Goal: Task Accomplishment & Management: Complete application form

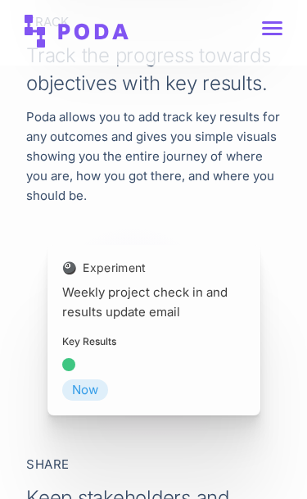
scroll to position [1105, 0]
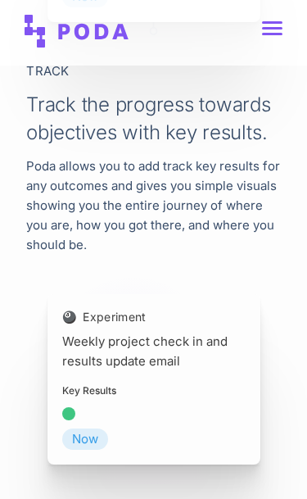
click at [269, 34] on link at bounding box center [272, 28] width 20 height 15
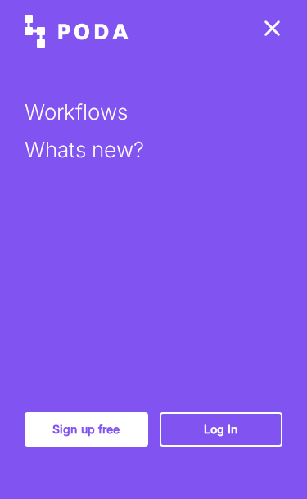
click at [106, 424] on link "Sign up free" at bounding box center [87, 429] width 124 height 34
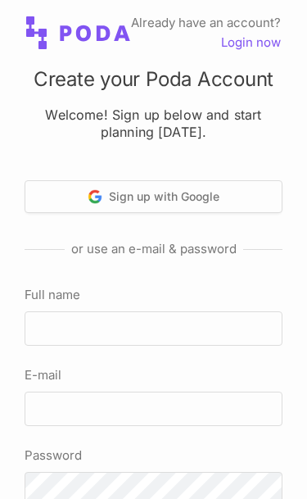
click at [226, 187] on button "Sign up with Google" at bounding box center [154, 196] width 258 height 33
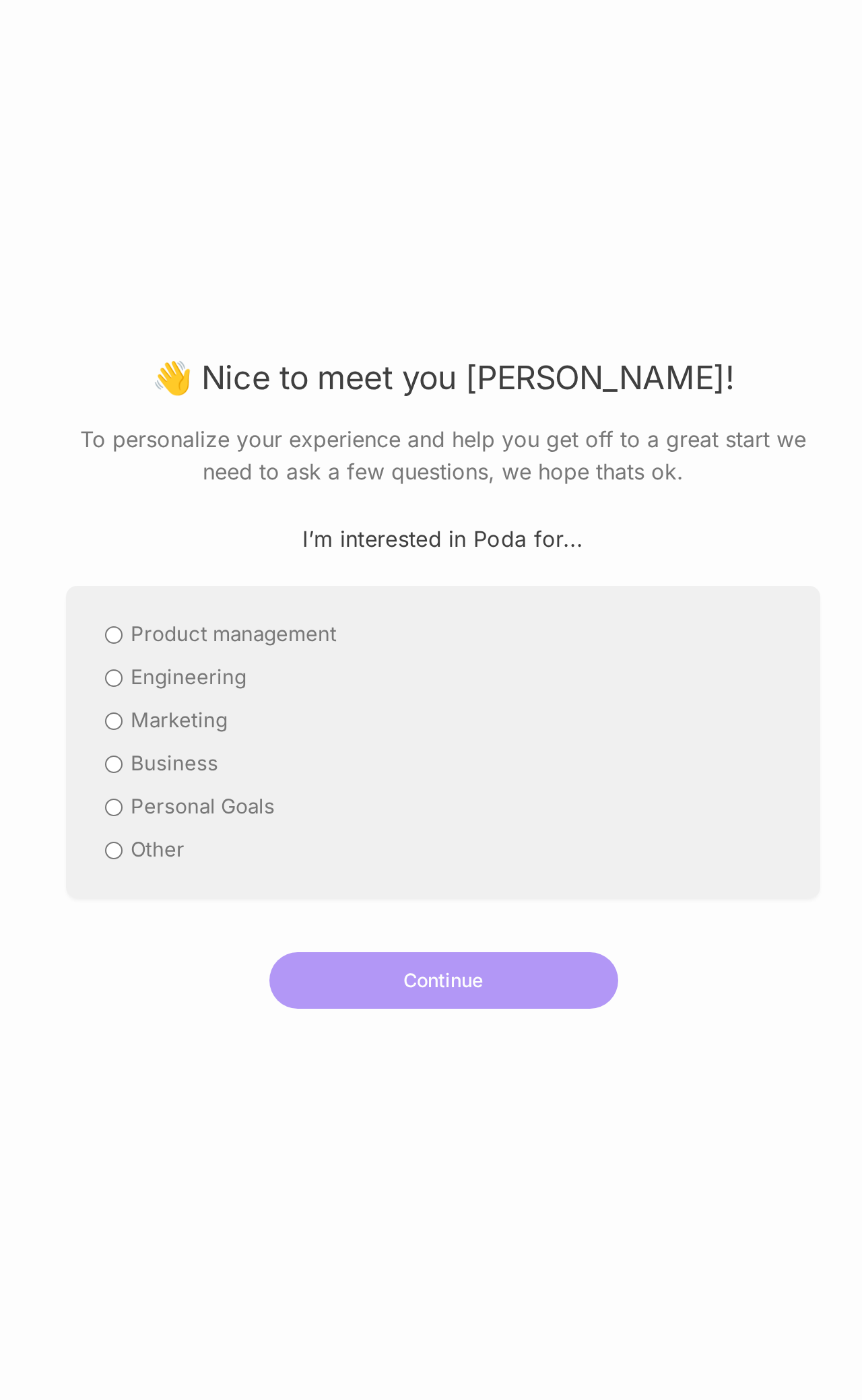
click at [252, 409] on label "Personal Goals" at bounding box center [311, 768] width 72 height 16
click at [252, 409] on input "Personal Goals" at bounding box center [266, 768] width 9 height 9
radio input "true"
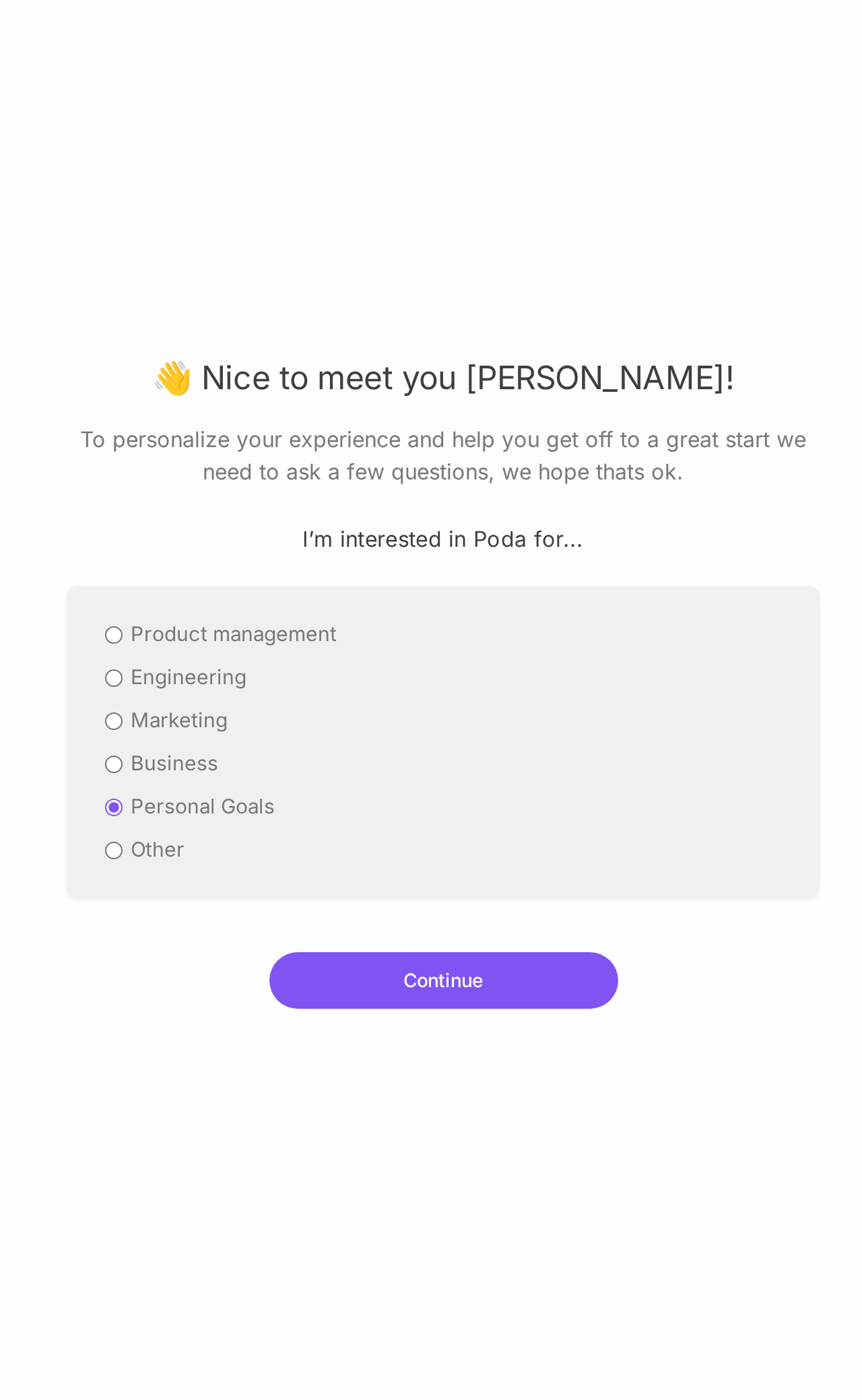
click at [252, 409] on button "Continue" at bounding box center [432, 854] width 174 height 28
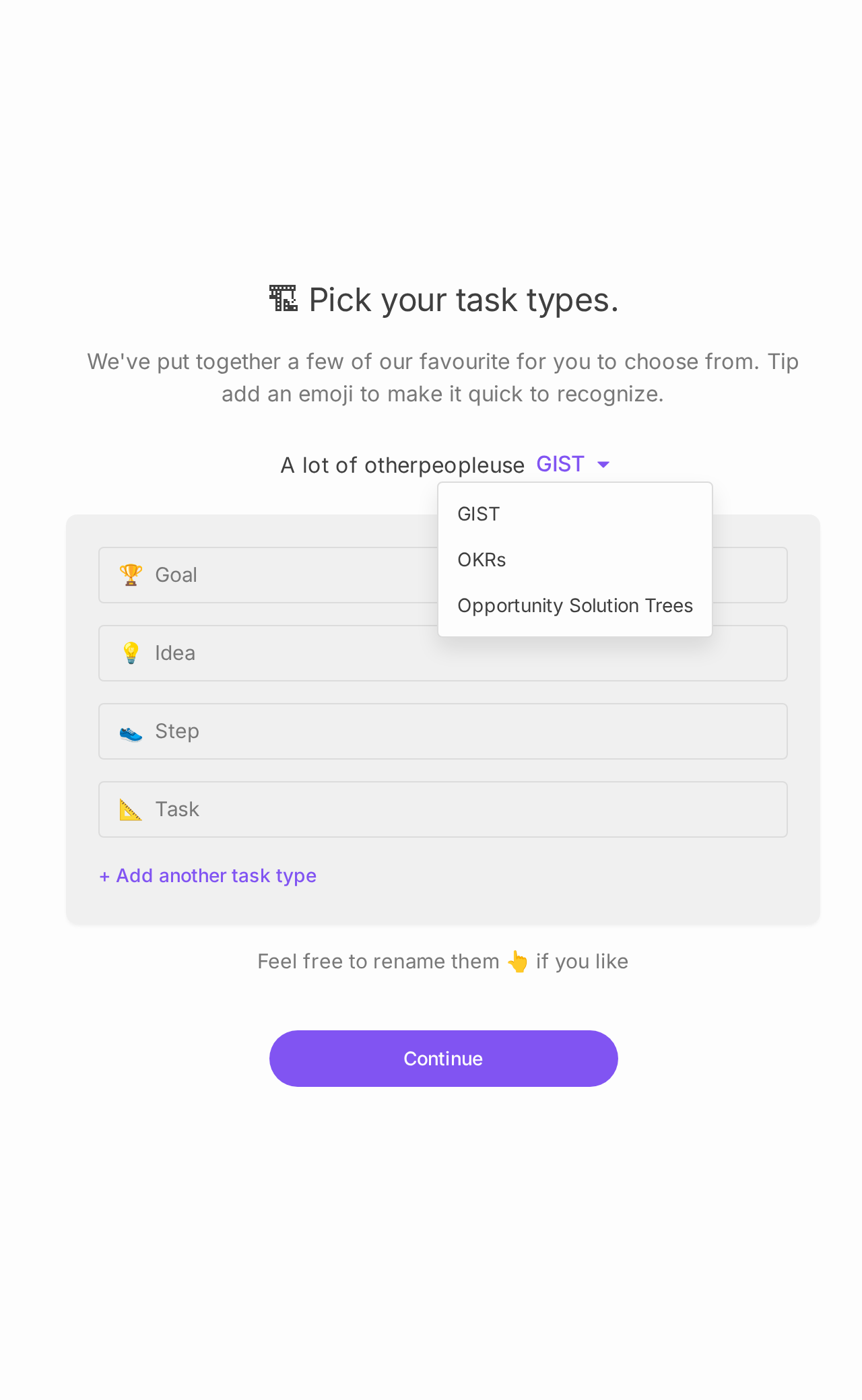
click at [252, 409] on div "GIST" at bounding box center [497, 621] width 126 height 21
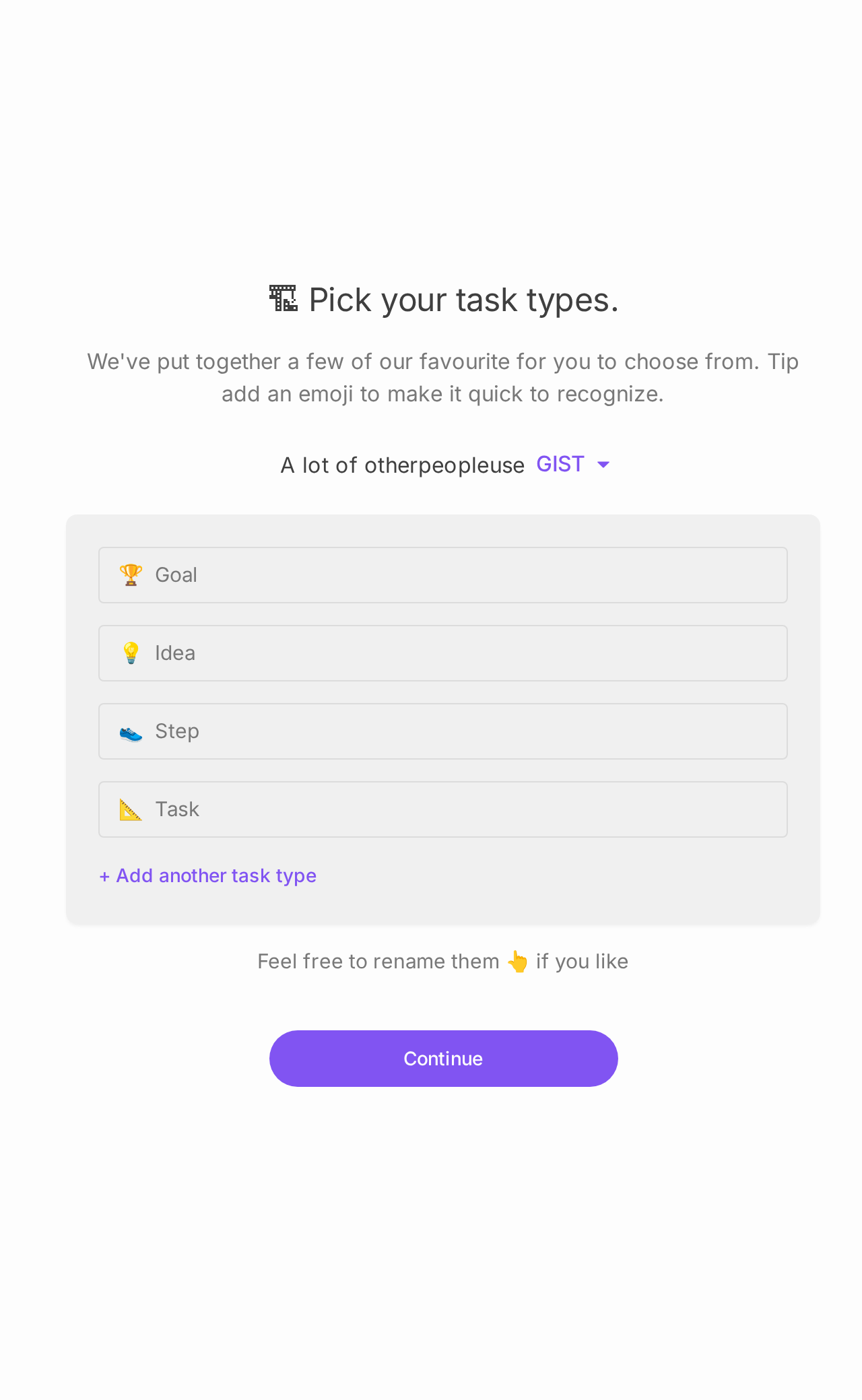
click at [252, 409] on div "A lot of other people use GIST" at bounding box center [431, 596] width 378 height 17
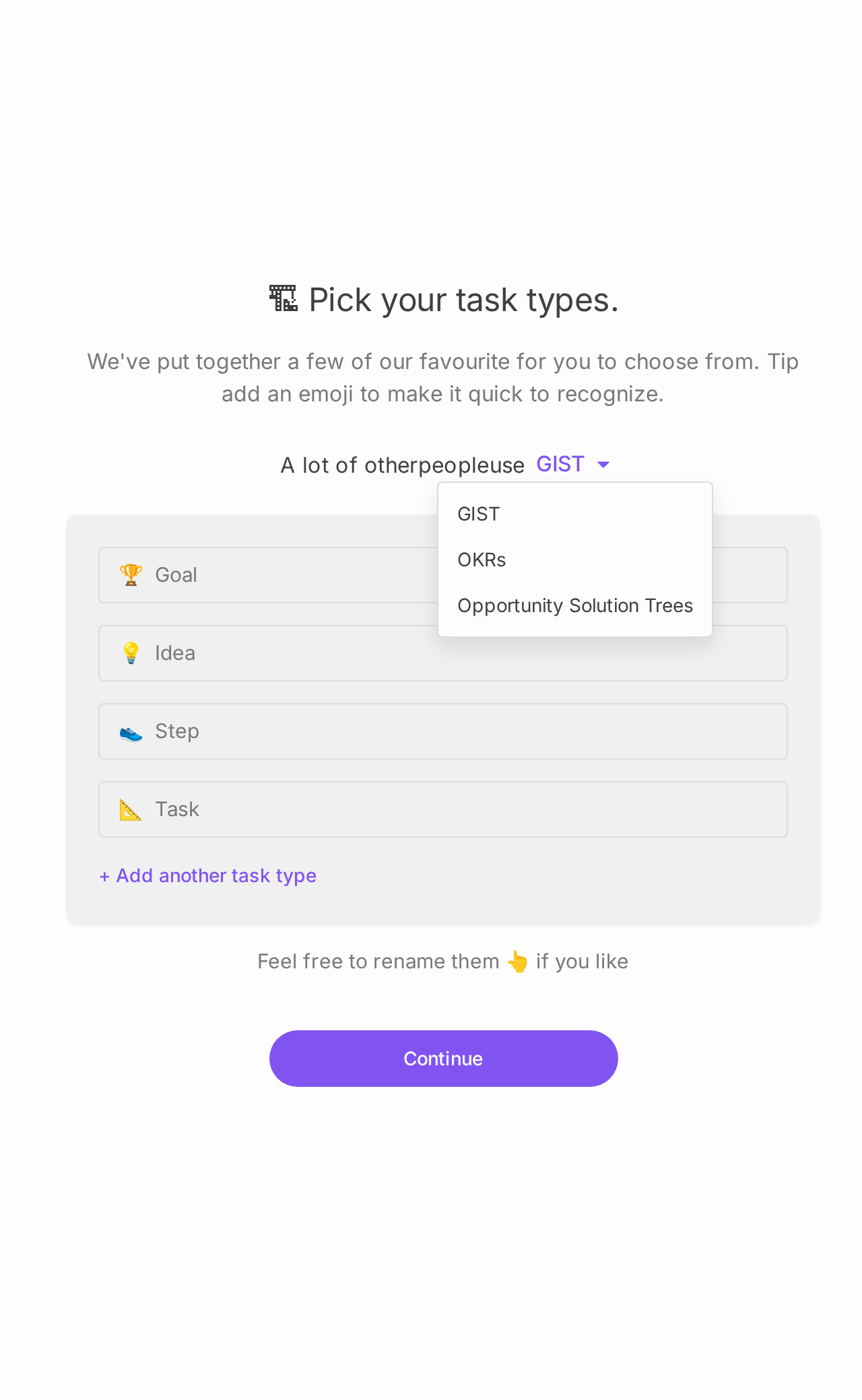
click at [252, 409] on div "OKRs" at bounding box center [497, 645] width 126 height 21
click at [252, 409] on div "Opportunity Solution Trees" at bounding box center [497, 667] width 126 height 21
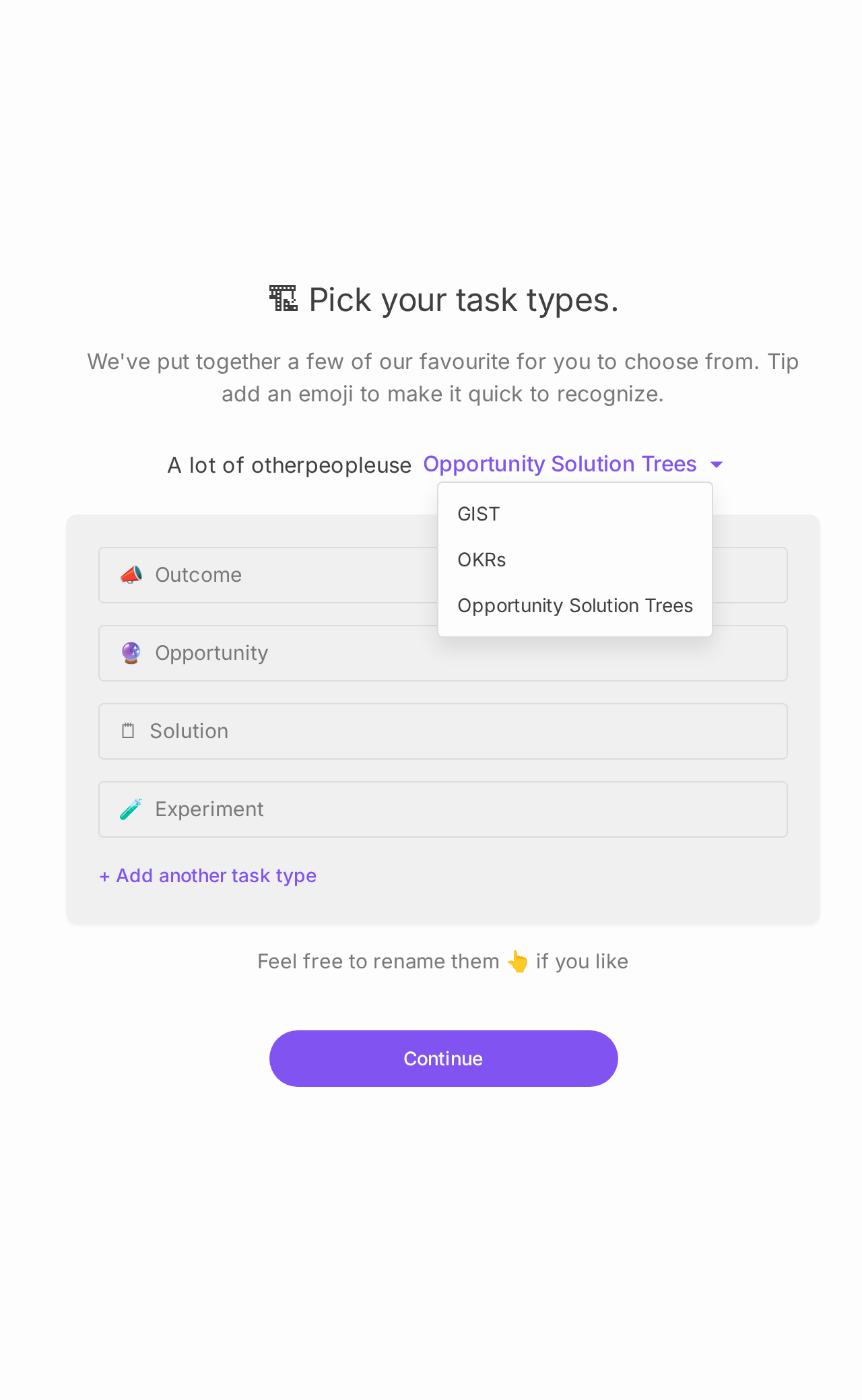
click at [252, 409] on div "GIST" at bounding box center [497, 621] width 126 height 21
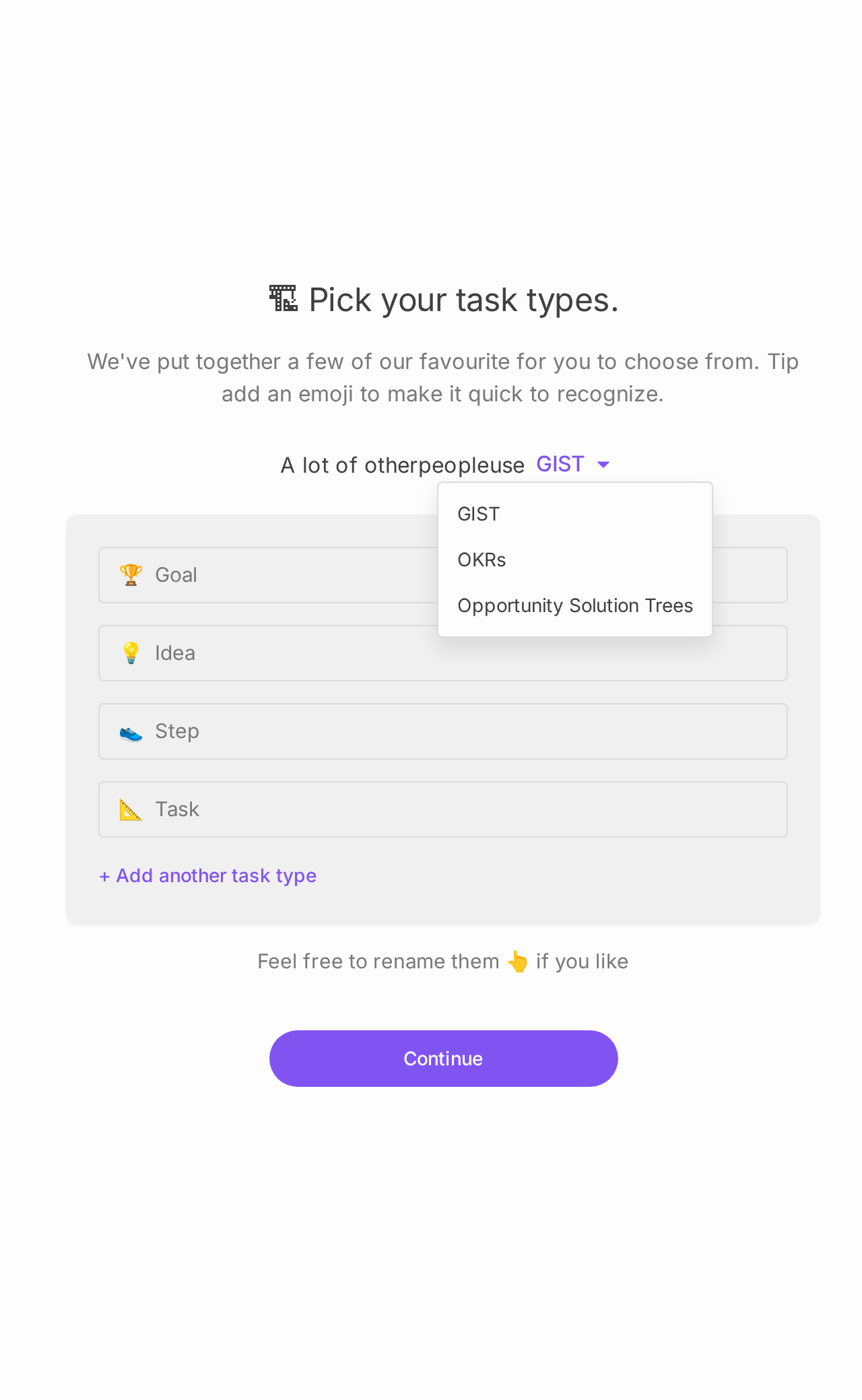
click at [252, 409] on div "OKRs" at bounding box center [497, 645] width 126 height 21
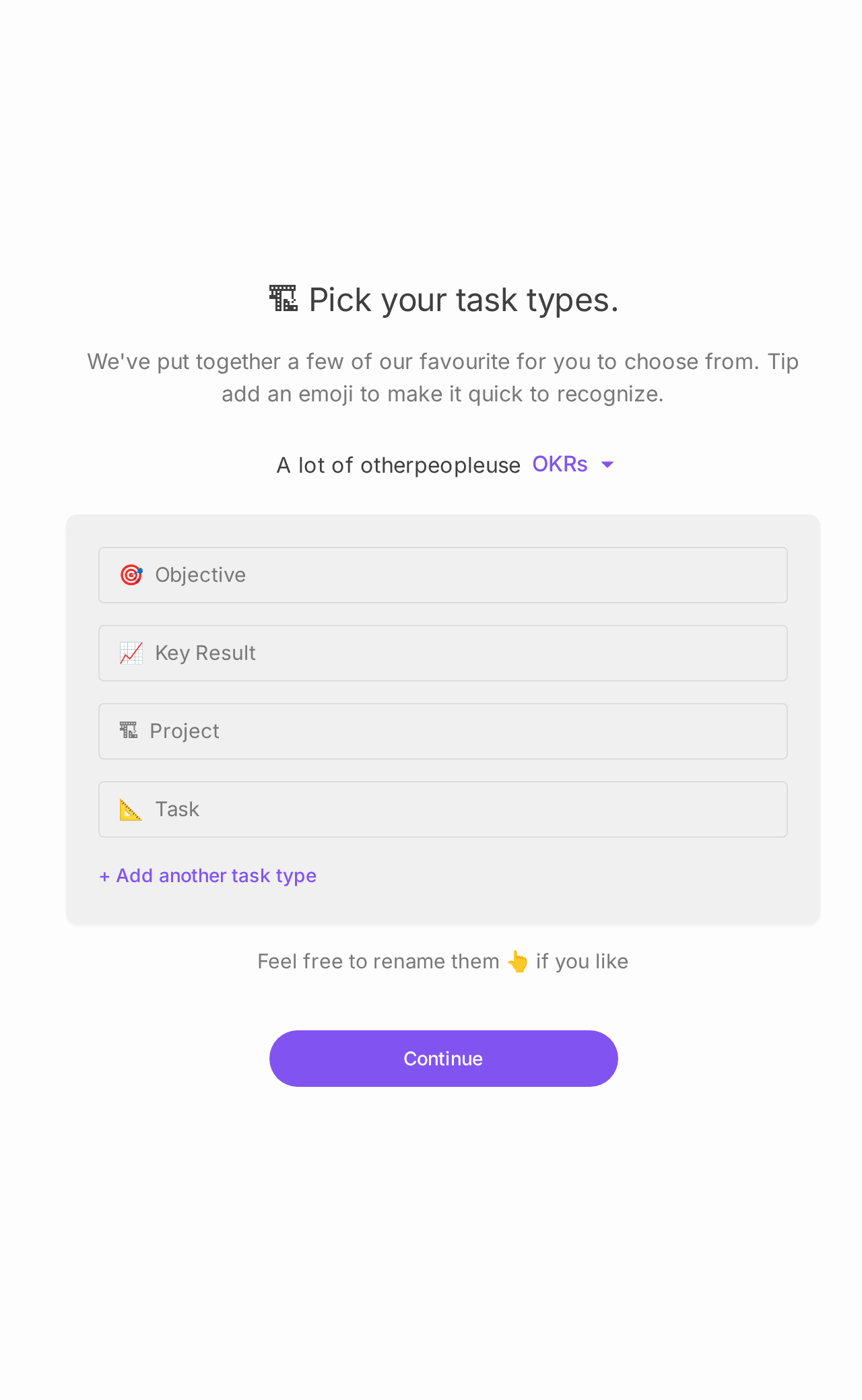
click at [252, 409] on button "+ Add another task type" at bounding box center [313, 802] width 109 height 9
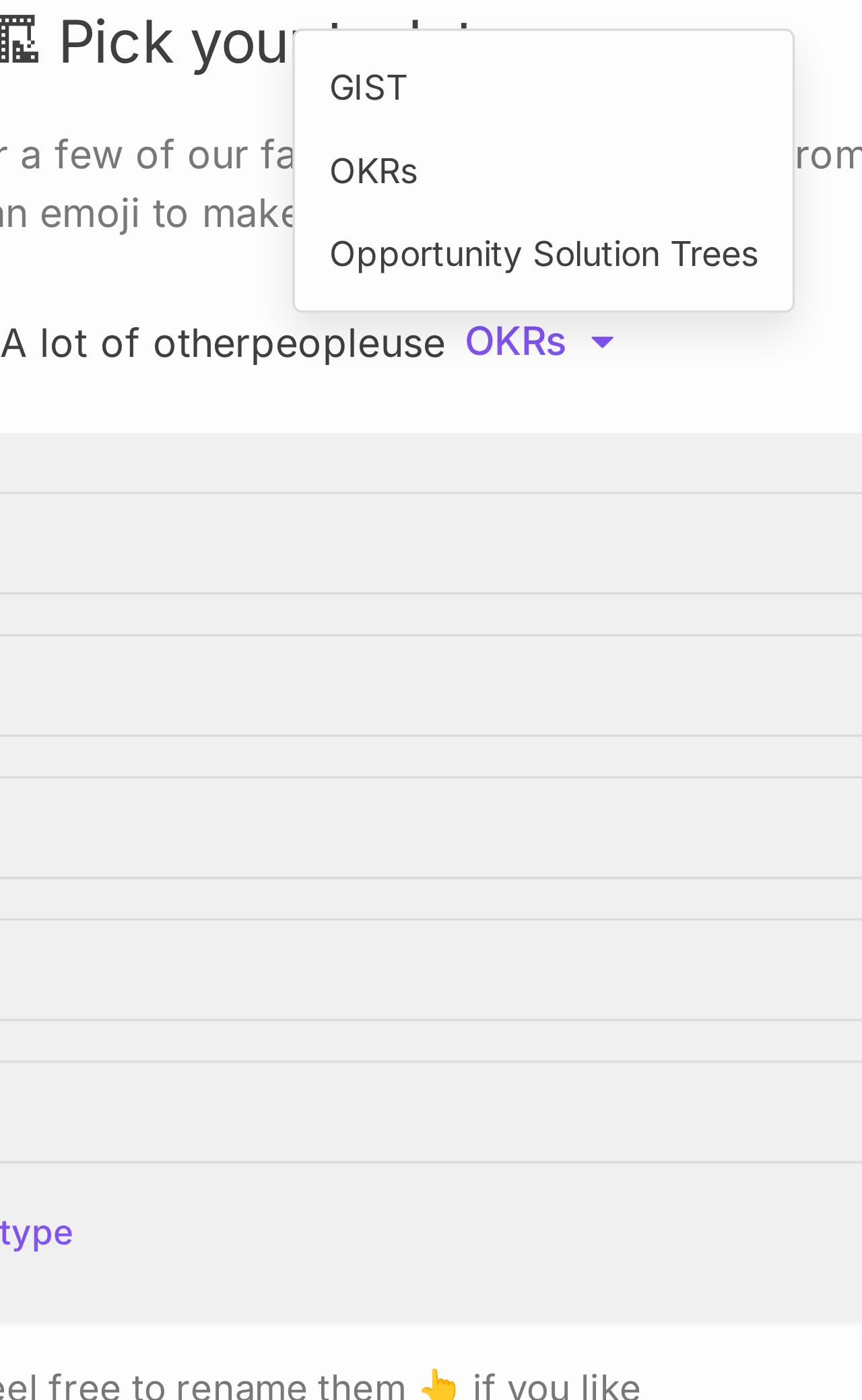
click at [252, 409] on div "GIST" at bounding box center [497, 507] width 126 height 21
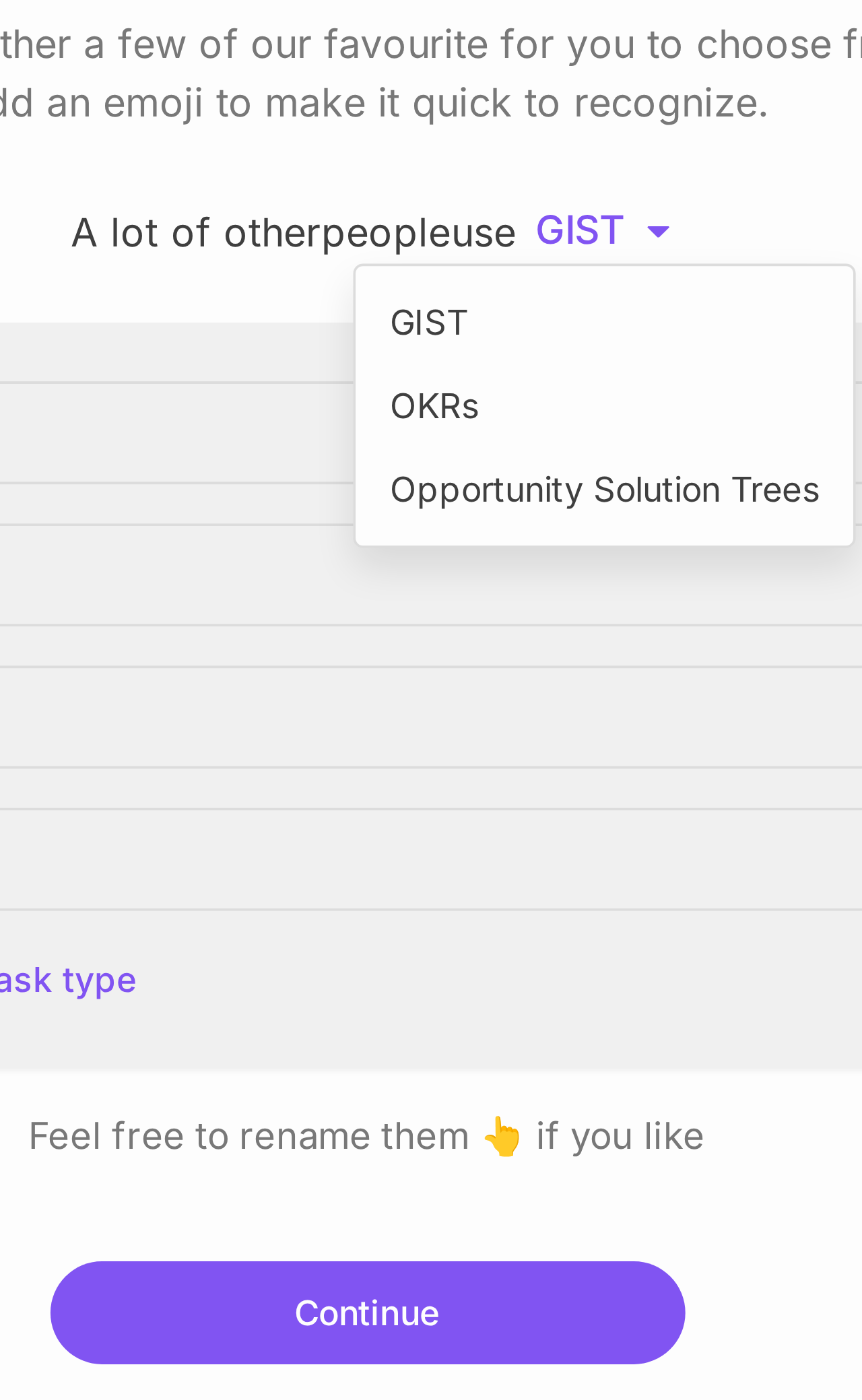
click at [252, 409] on div "Opportunity Solution Trees" at bounding box center [497, 667] width 126 height 21
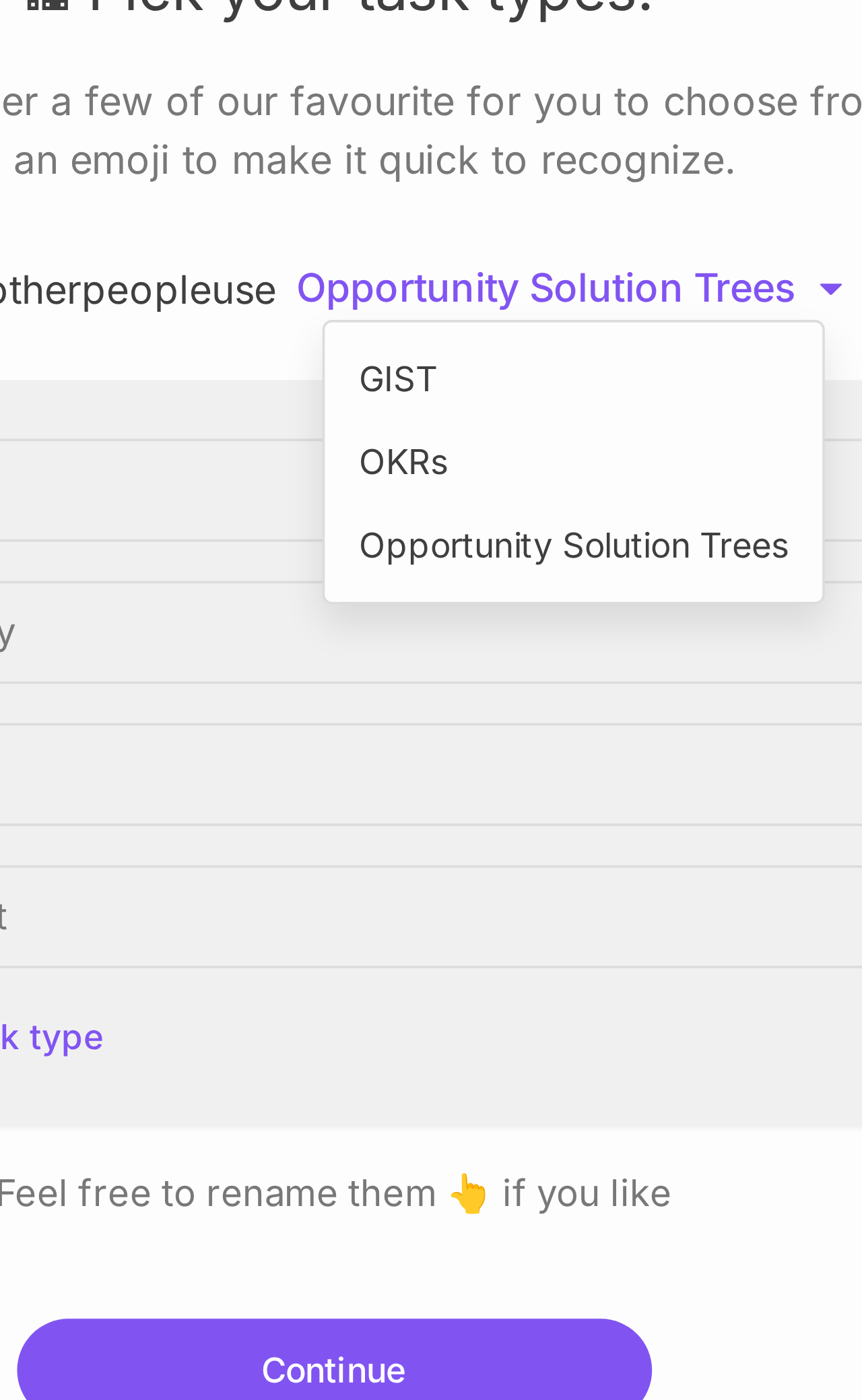
click at [252, 409] on div "GIST" at bounding box center [497, 621] width 126 height 21
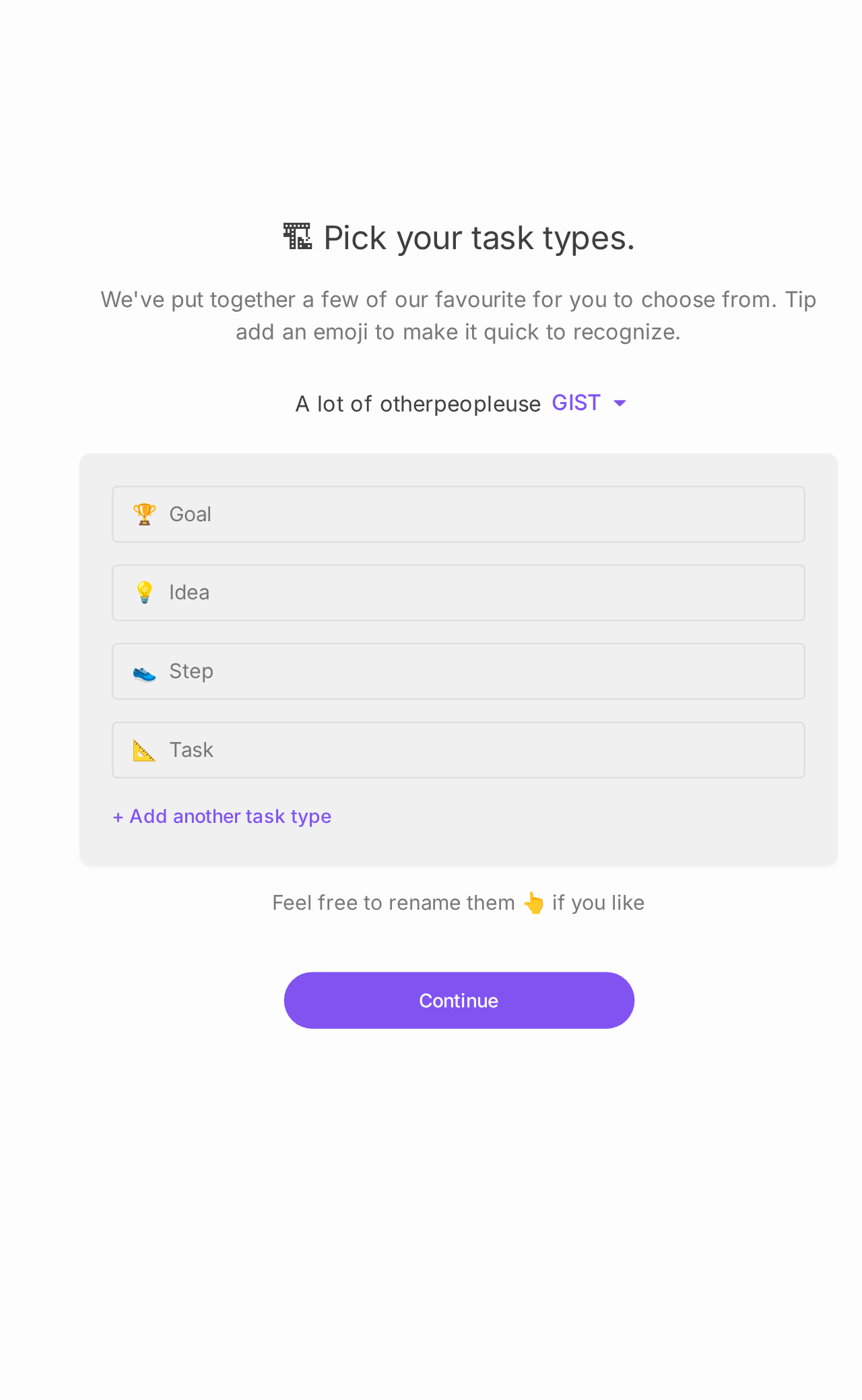
click at [252, 409] on button "Continue" at bounding box center [432, 894] width 174 height 28
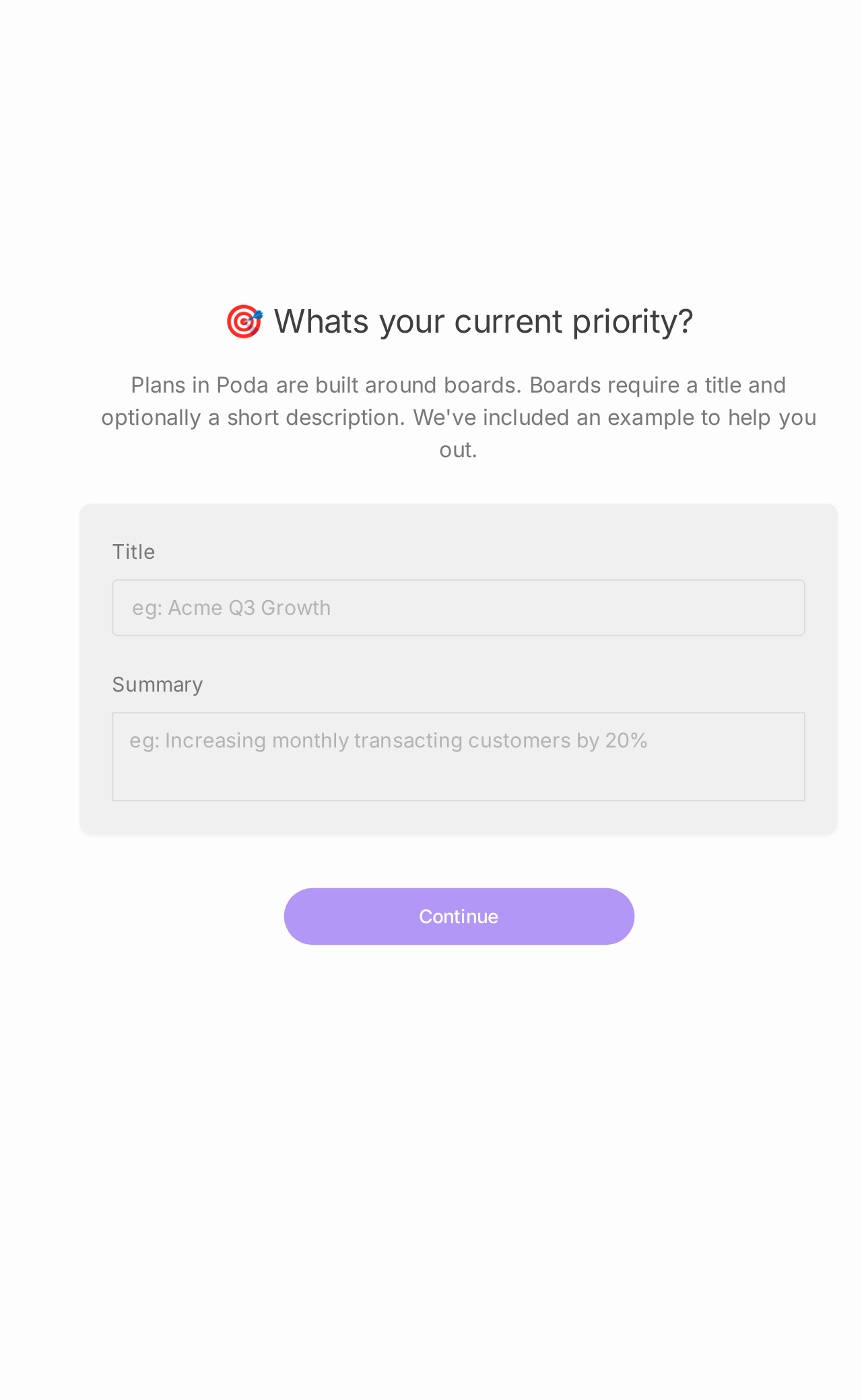
click at [252, 409] on input "Title" at bounding box center [431, 698] width 345 height 28
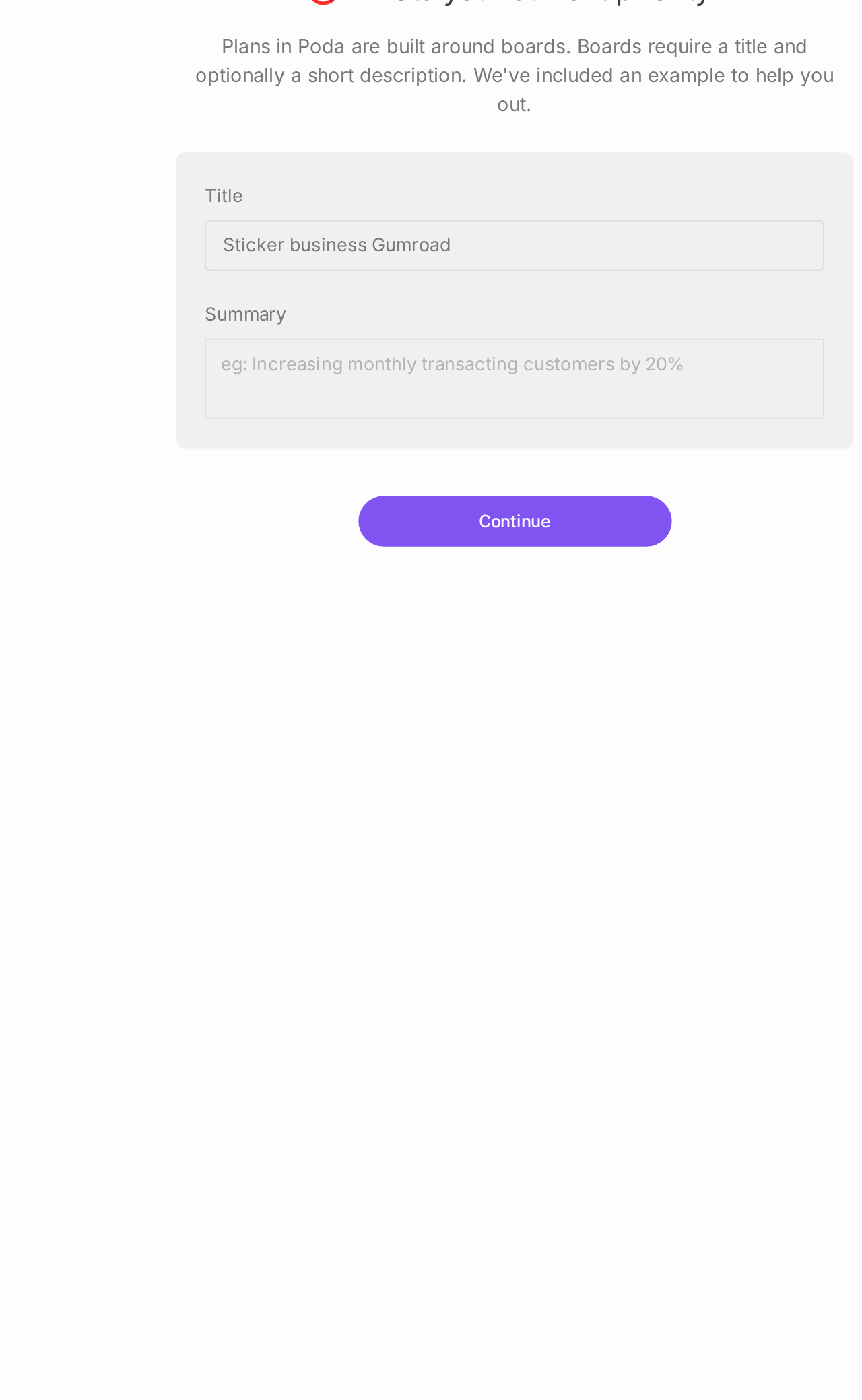
type input "Sticker business Gumroad"
click at [252, 409] on textarea "Summary" at bounding box center [431, 773] width 345 height 44
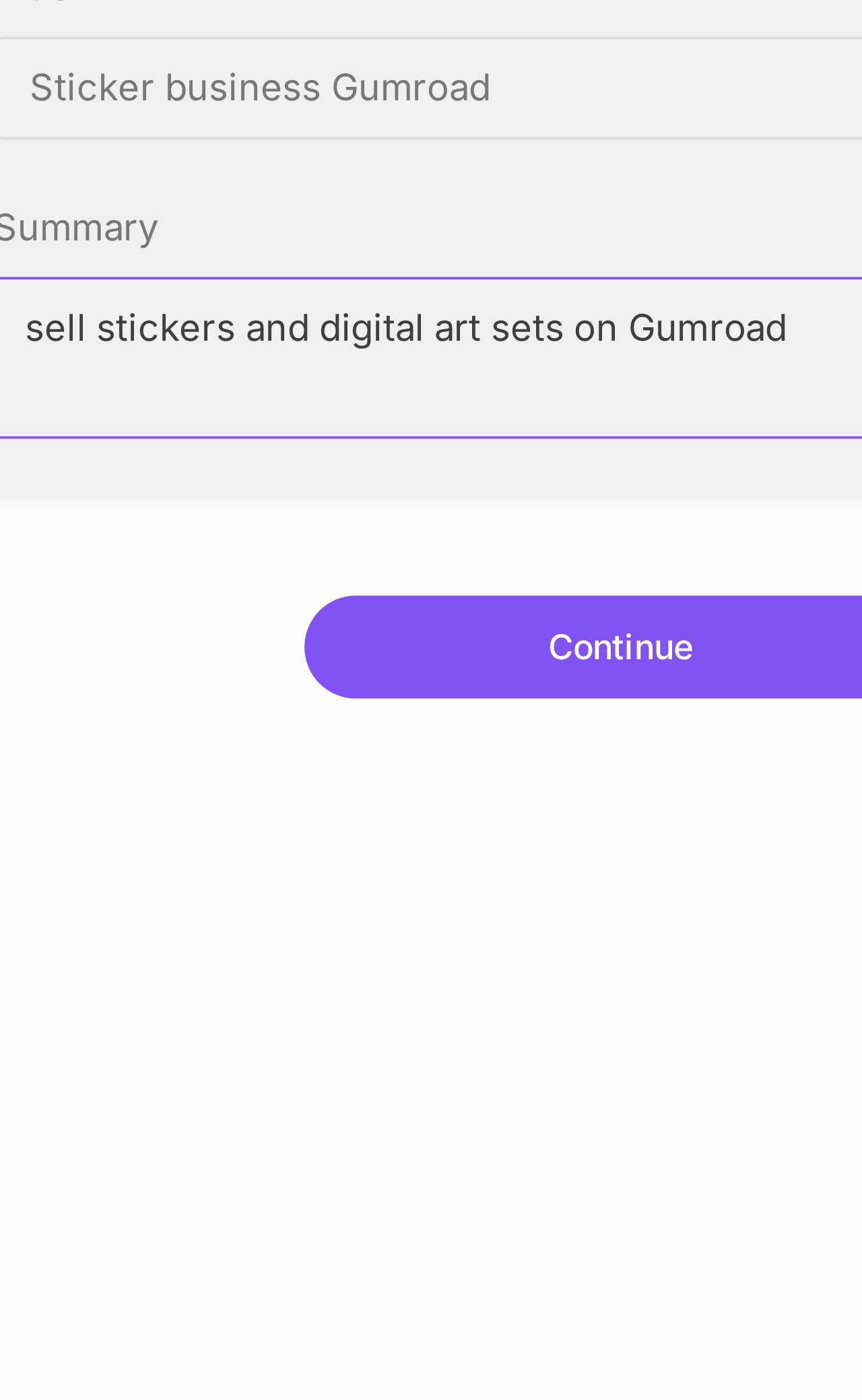
type textarea "sell stickers and digital art sets on Gumroad"
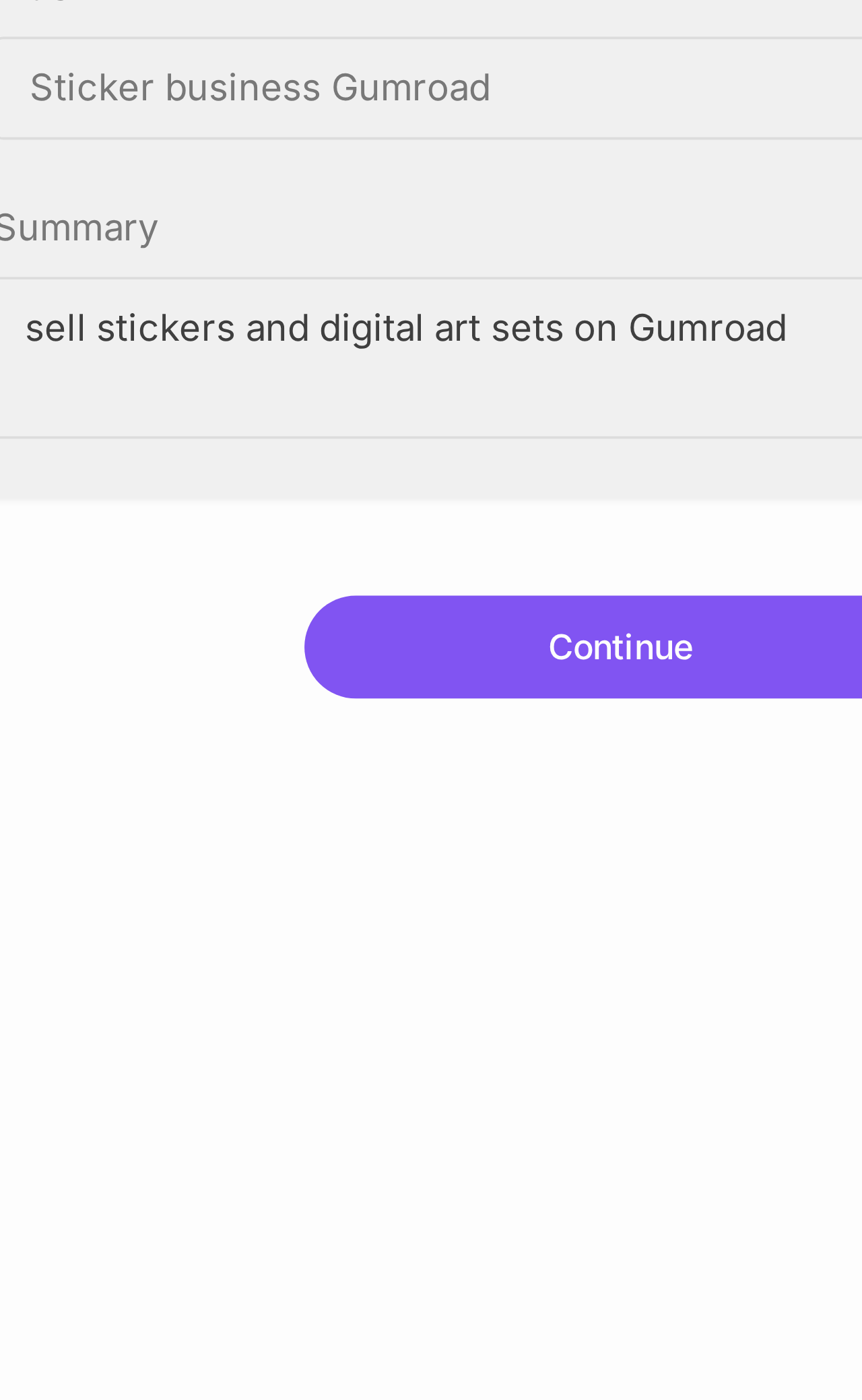
click at [252, 409] on button "Continue" at bounding box center [432, 852] width 174 height 28
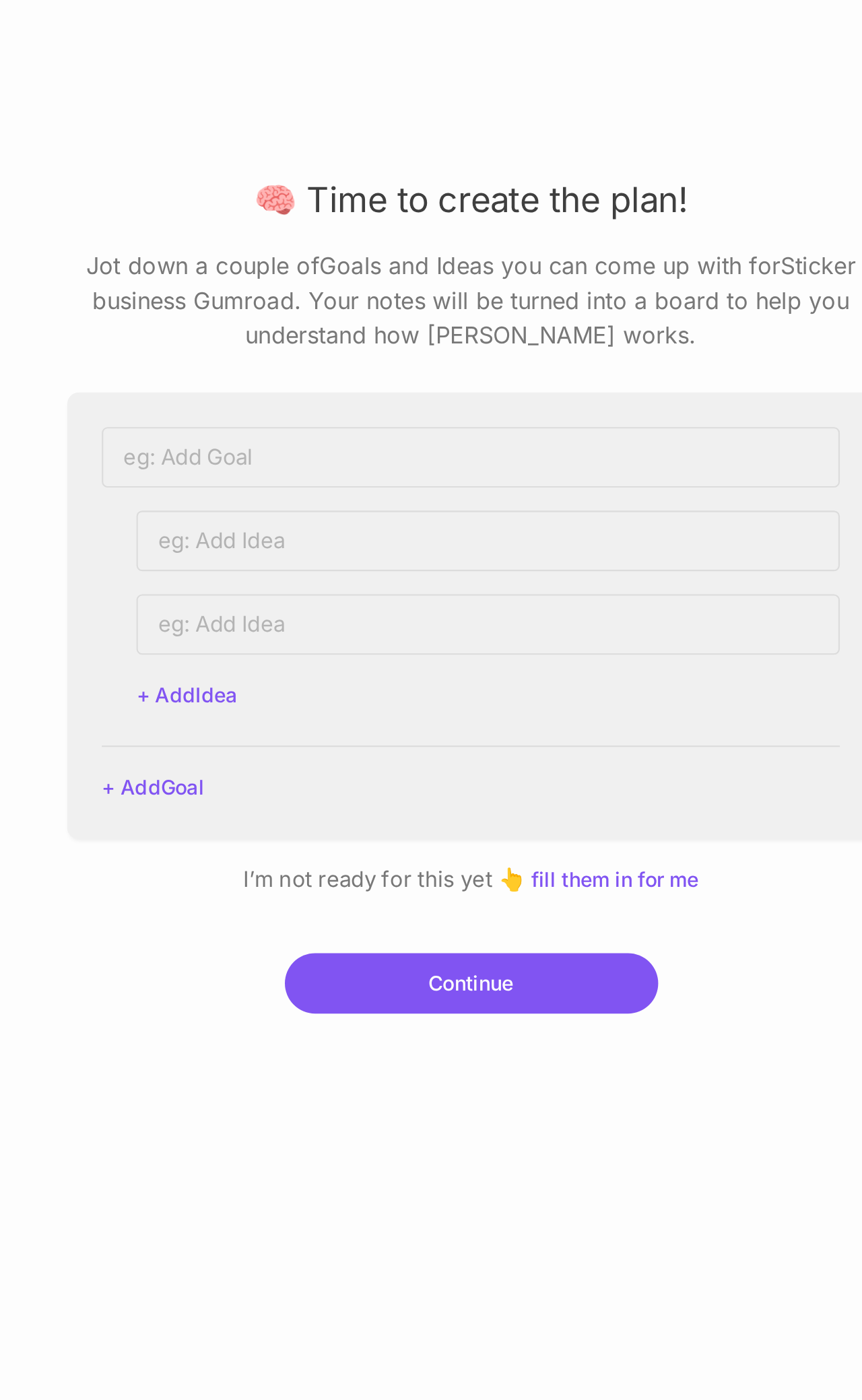
click at [252, 409] on div "+ Add Idea + Add Goal" at bounding box center [431, 715] width 378 height 209
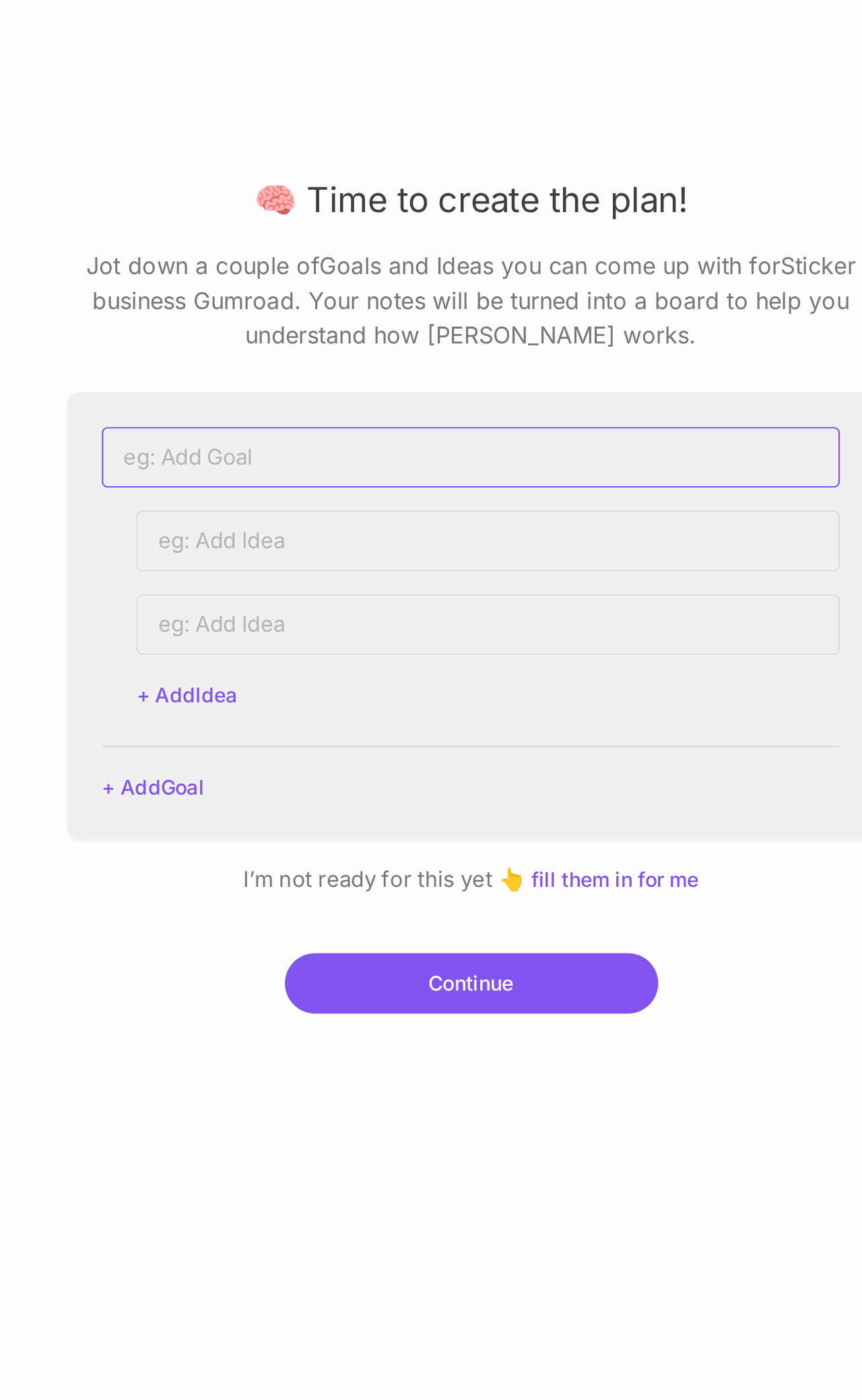
click at [252, 409] on input at bounding box center [431, 641] width 345 height 28
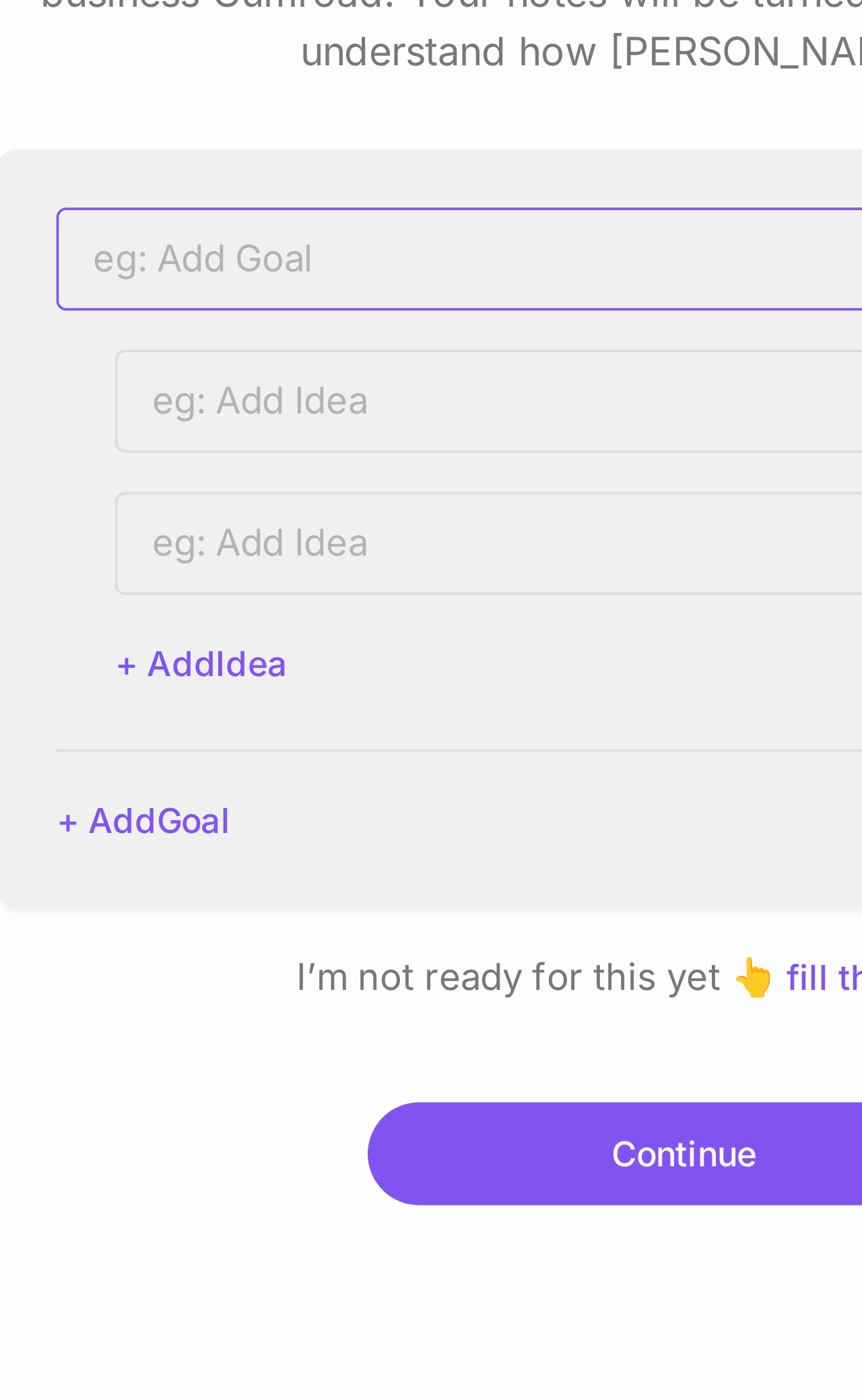
type input "G"
type input "Create ideas for kits"
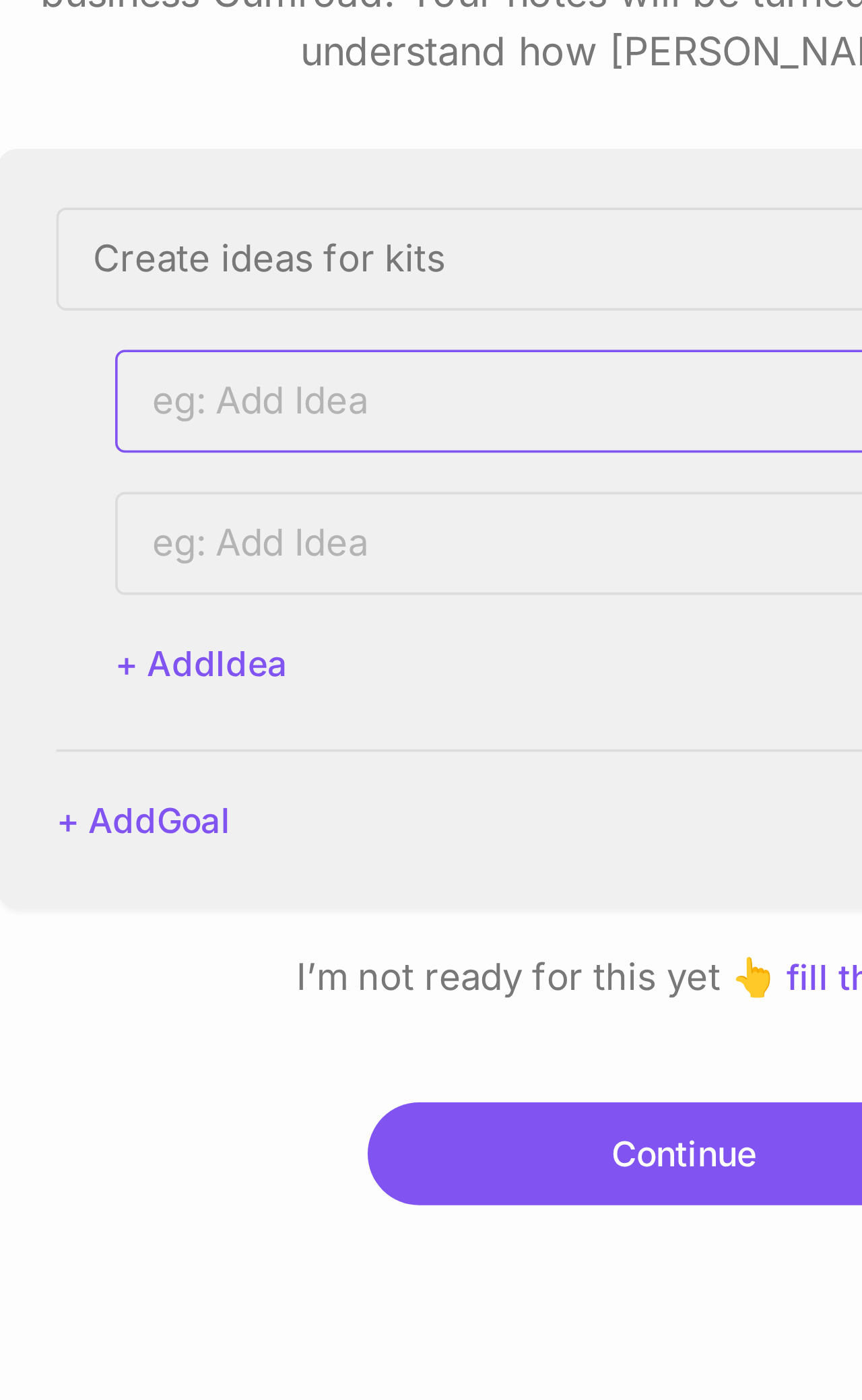
click at [252, 409] on input at bounding box center [439, 680] width 329 height 28
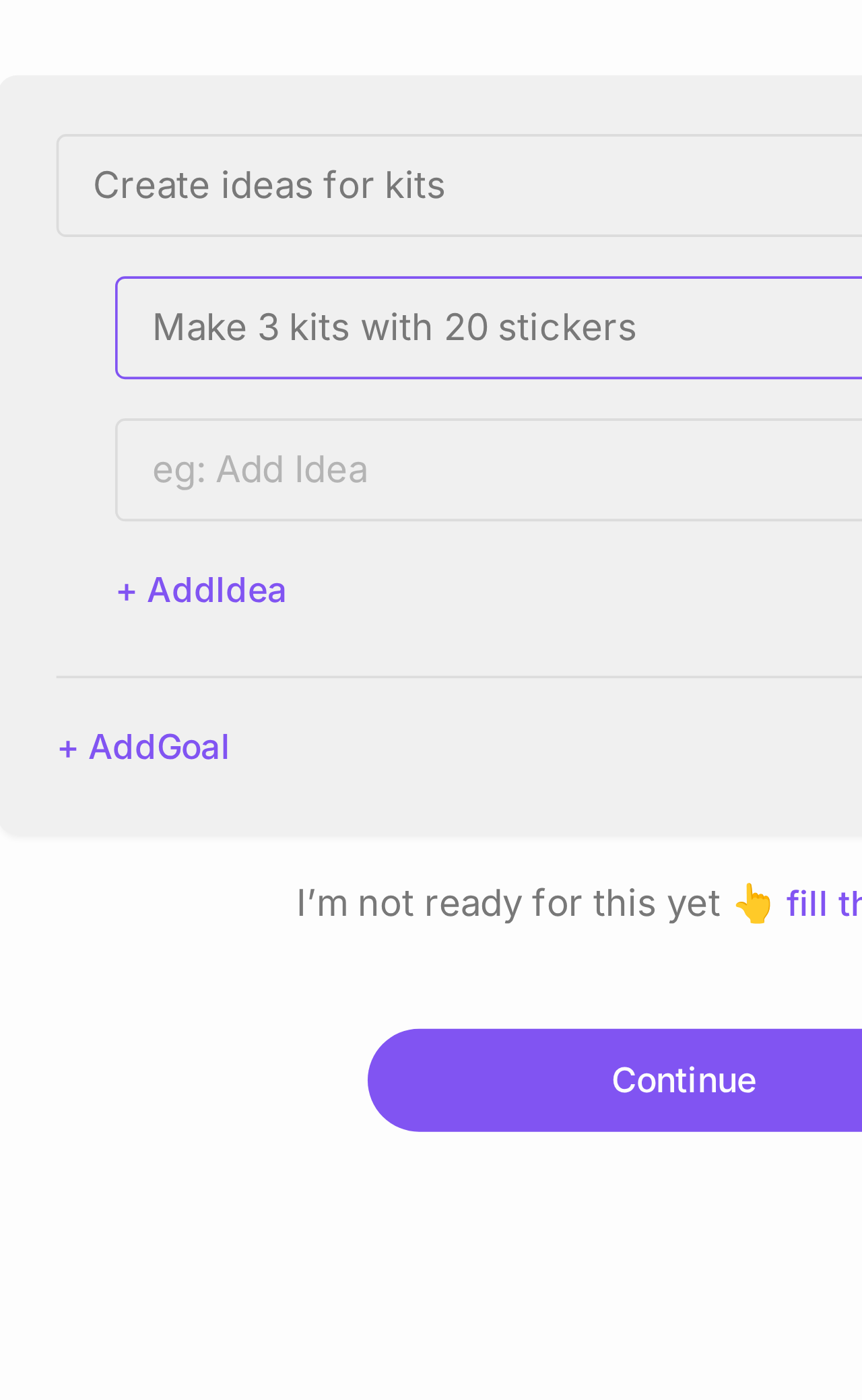
type input "Make 3 kits with 20 stickers"
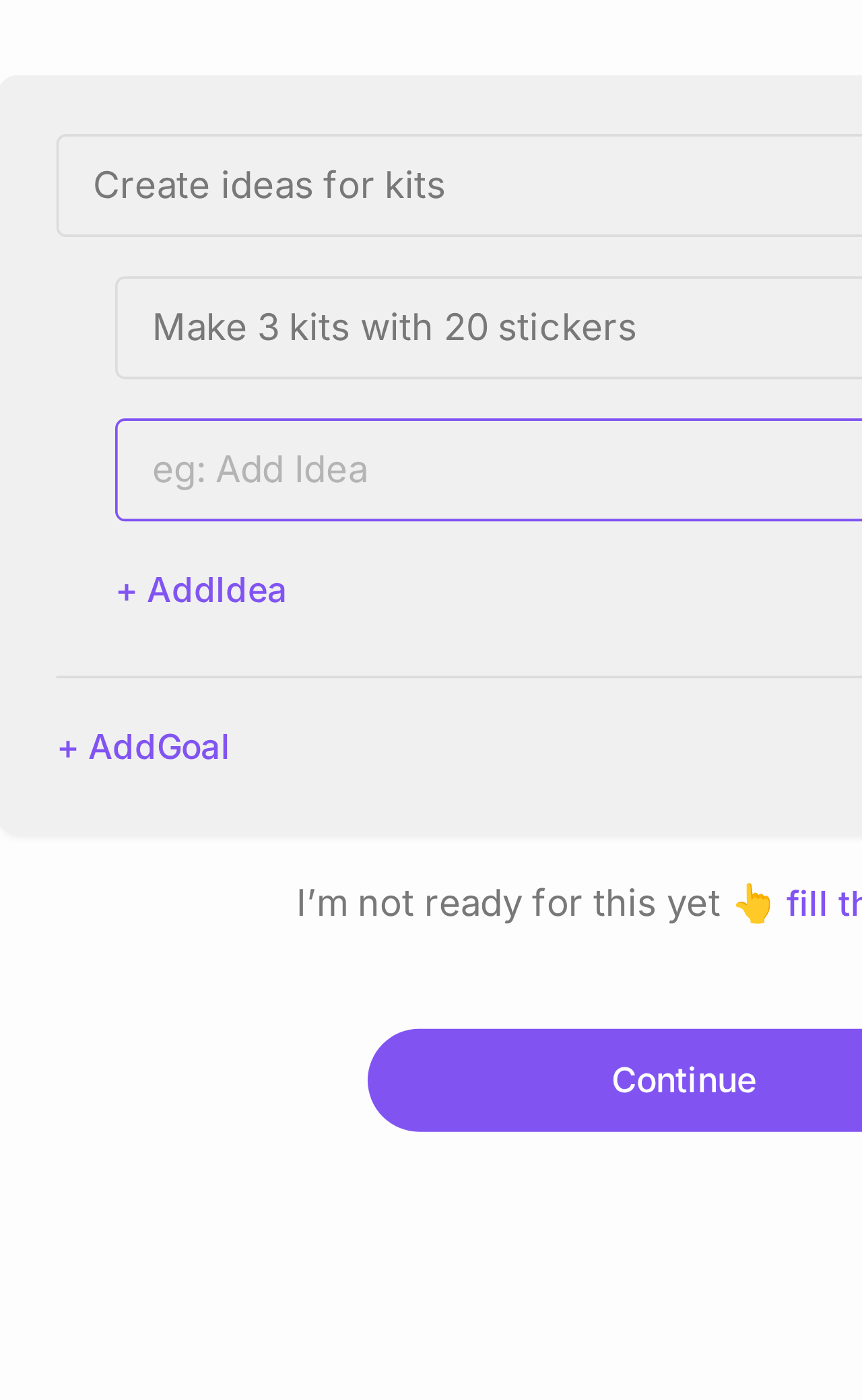
click at [252, 409] on input at bounding box center [439, 719] width 329 height 28
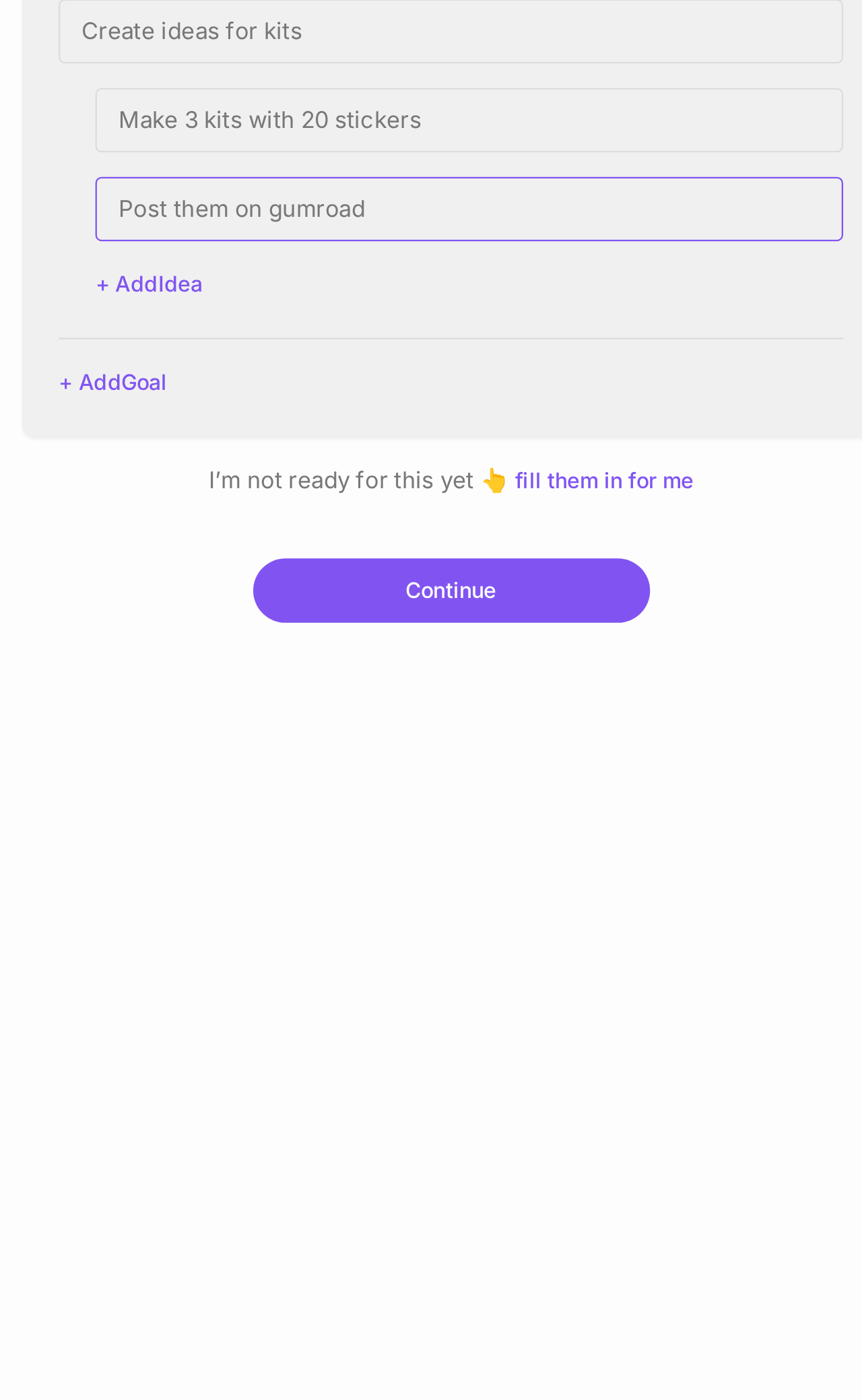
type input "Post them on gumroad"
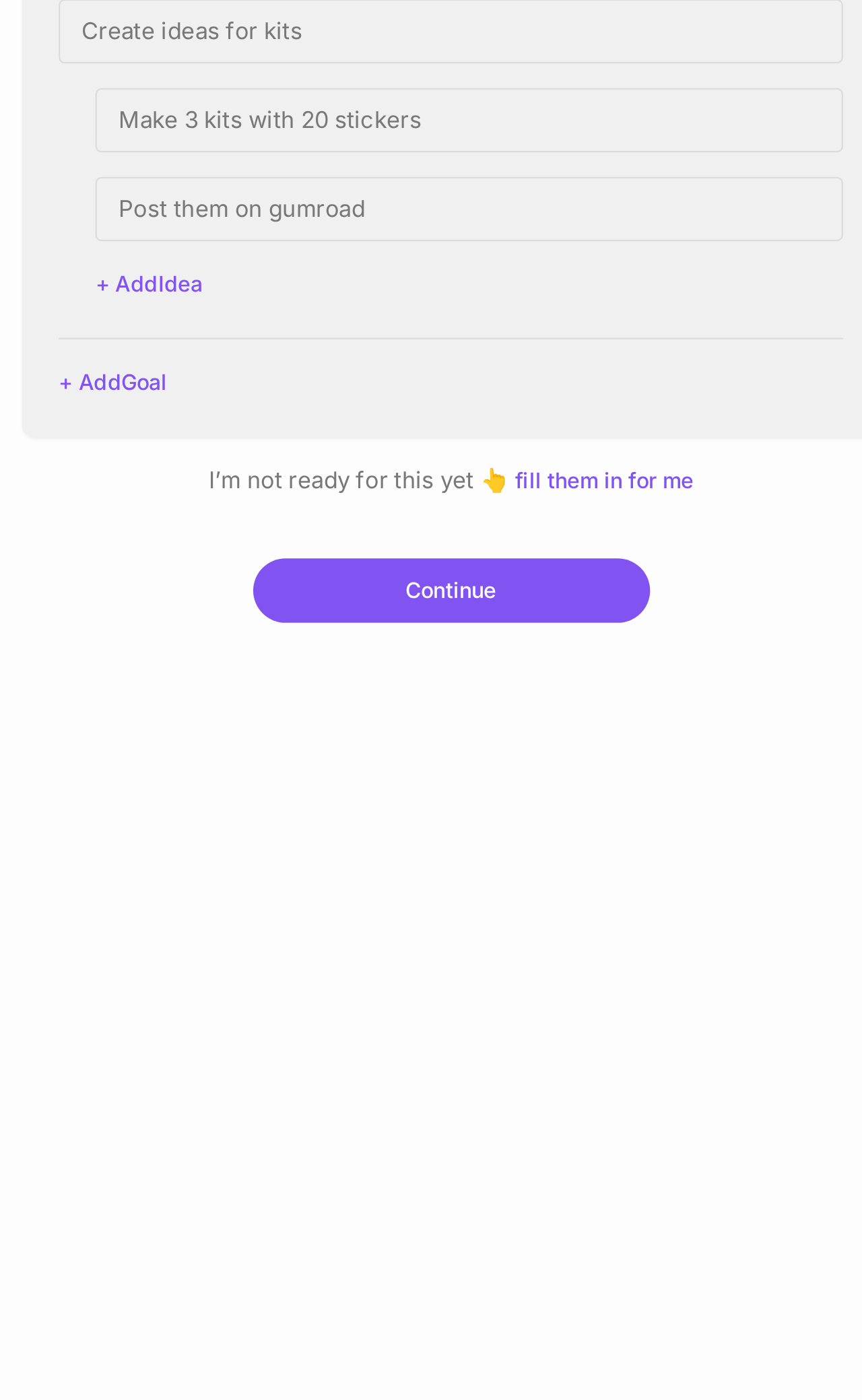
click at [252, 409] on button "Continue" at bounding box center [432, 887] width 174 height 28
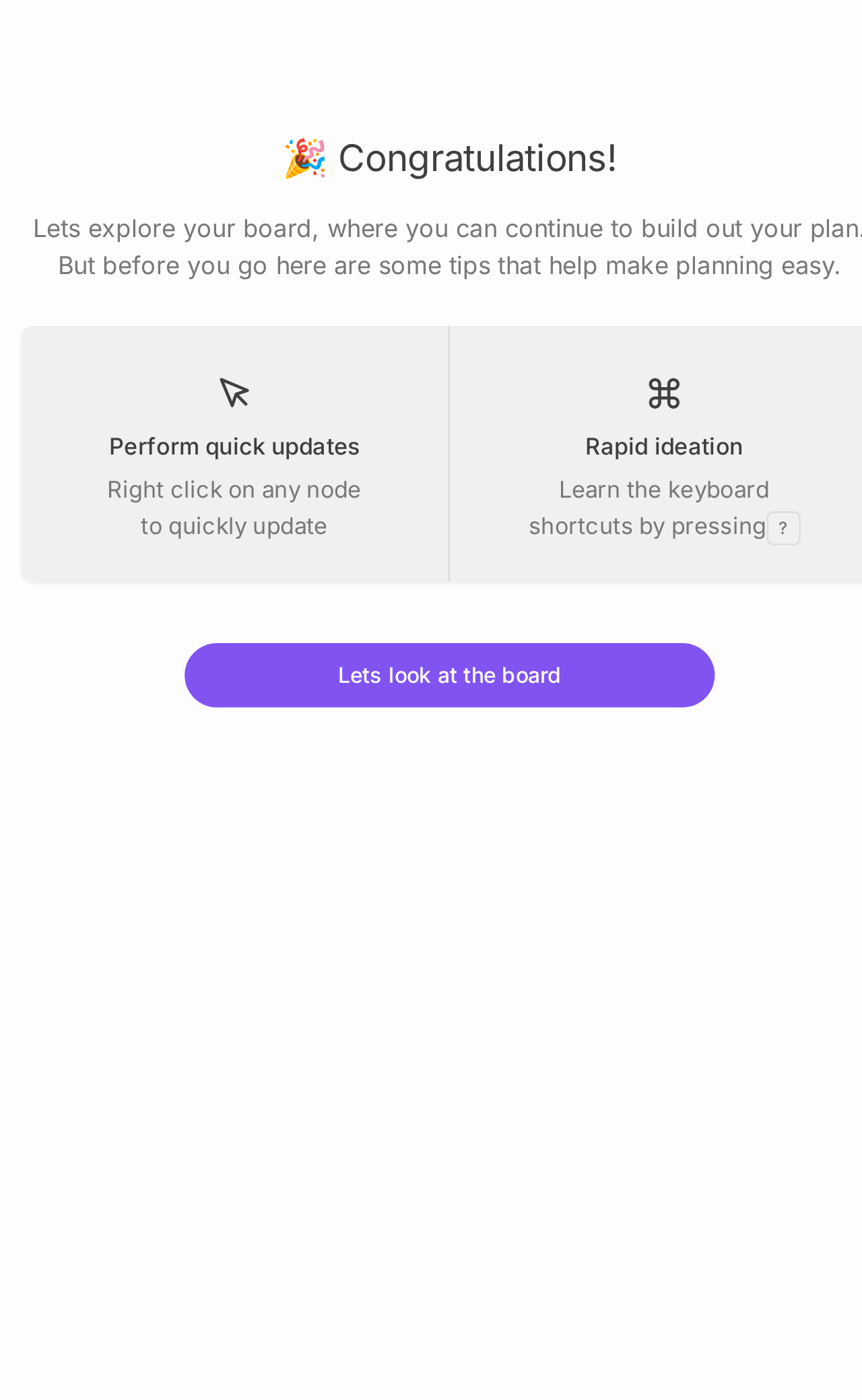
click at [252, 409] on button "Lets look at the board" at bounding box center [431, 817] width 233 height 28
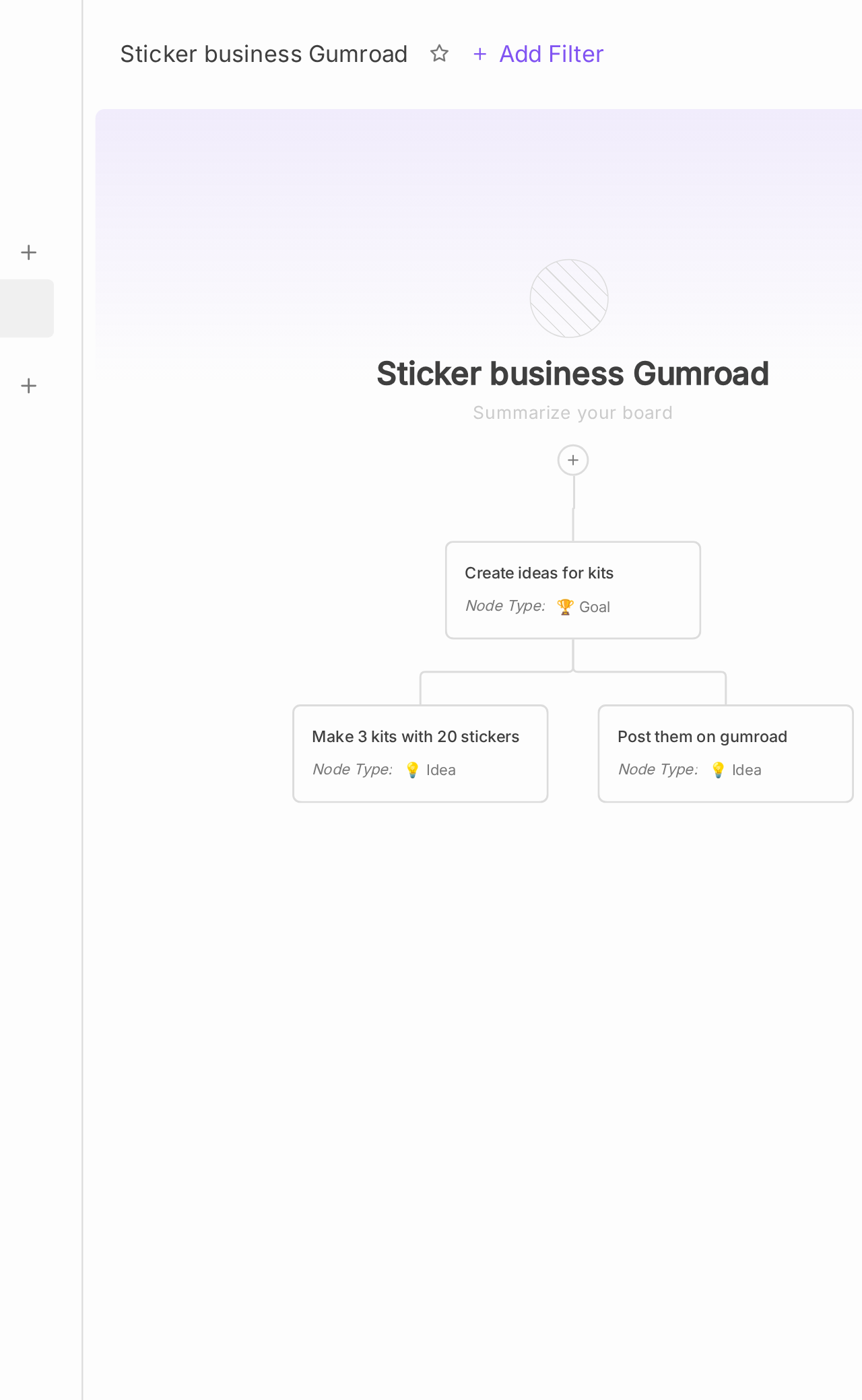
click at [194, 192] on div "Sticker business Gumroad Create ideas for kits Node Type : 🏆 Goal Make 3 kits w…" at bounding box center [526, 721] width 663 height 1357
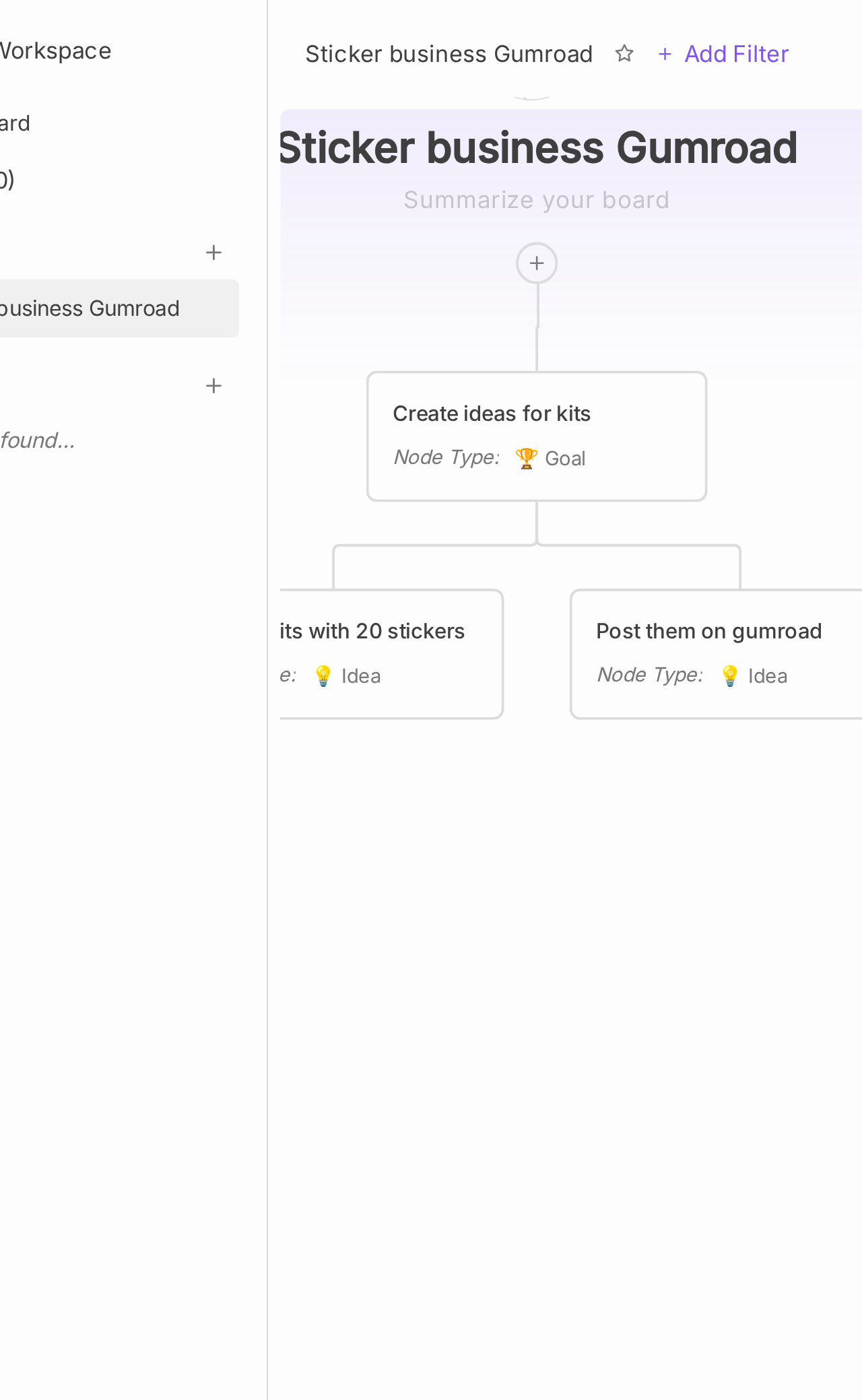
click at [252, 110] on div at bounding box center [306, 116] width 17 height 17
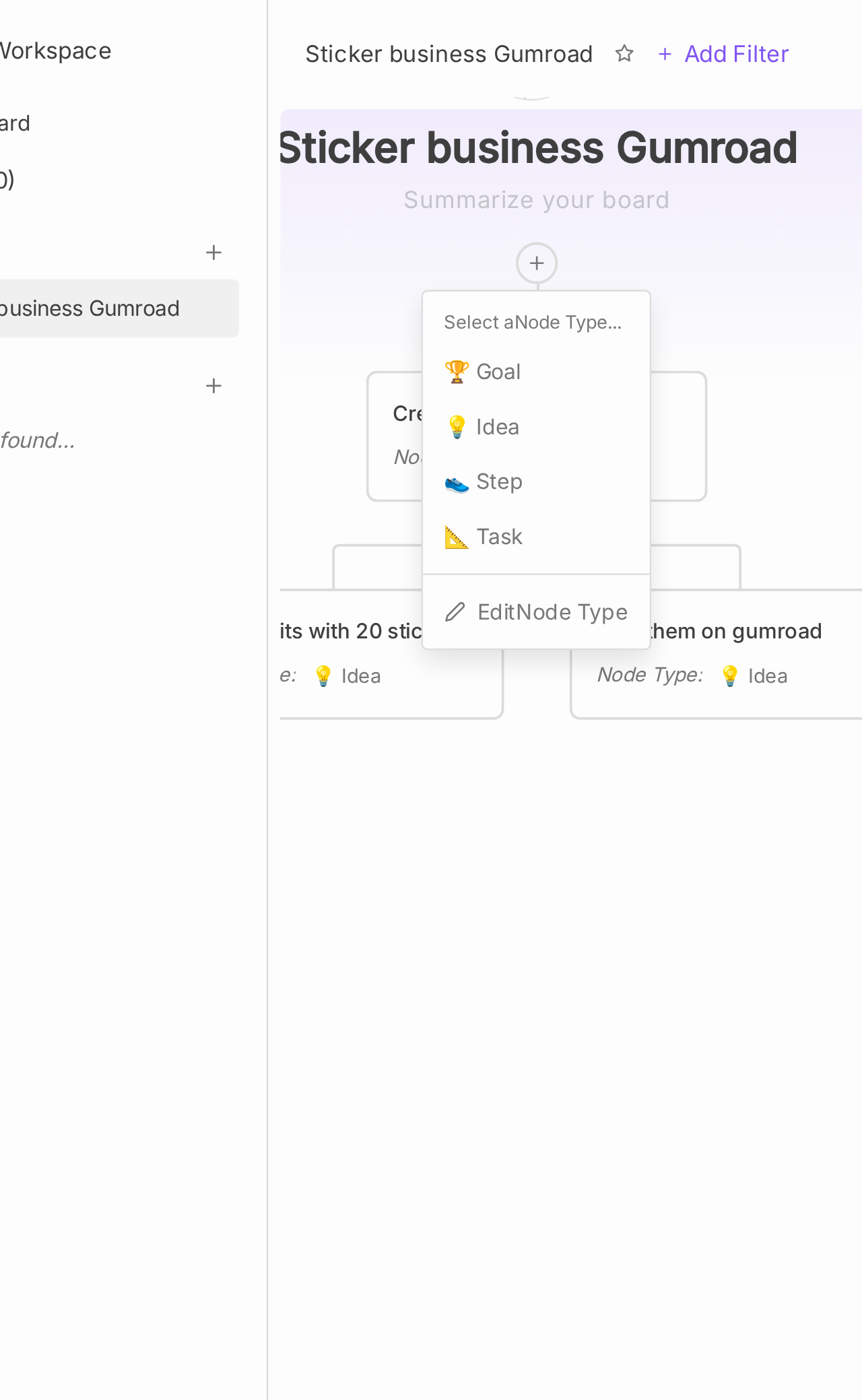
click at [252, 233] on div "📐 Task" at bounding box center [307, 236] width 89 height 21
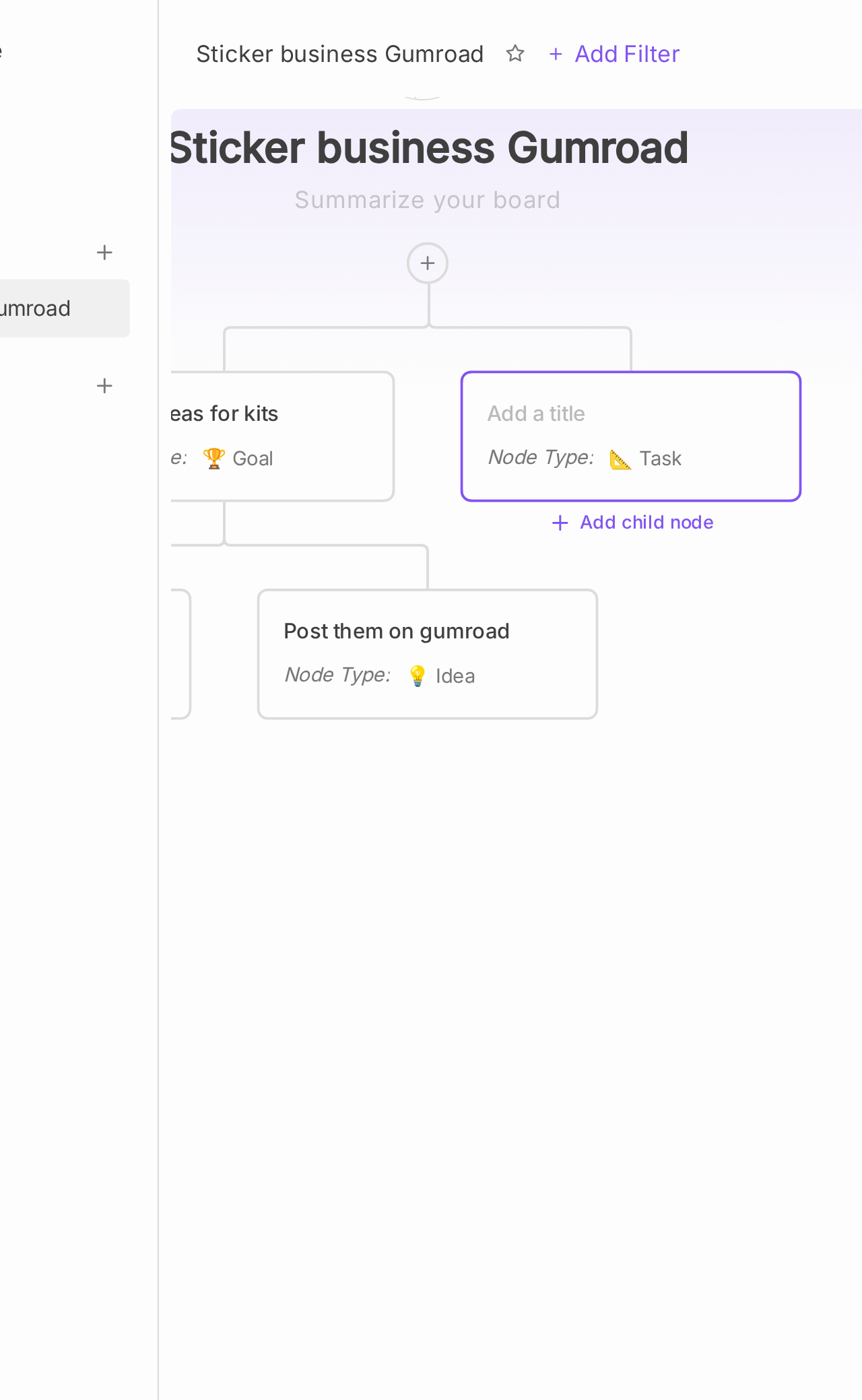
click at [243, 294] on div "Node Type : 💡 Idea" at bounding box center [307, 298] width 127 height 15
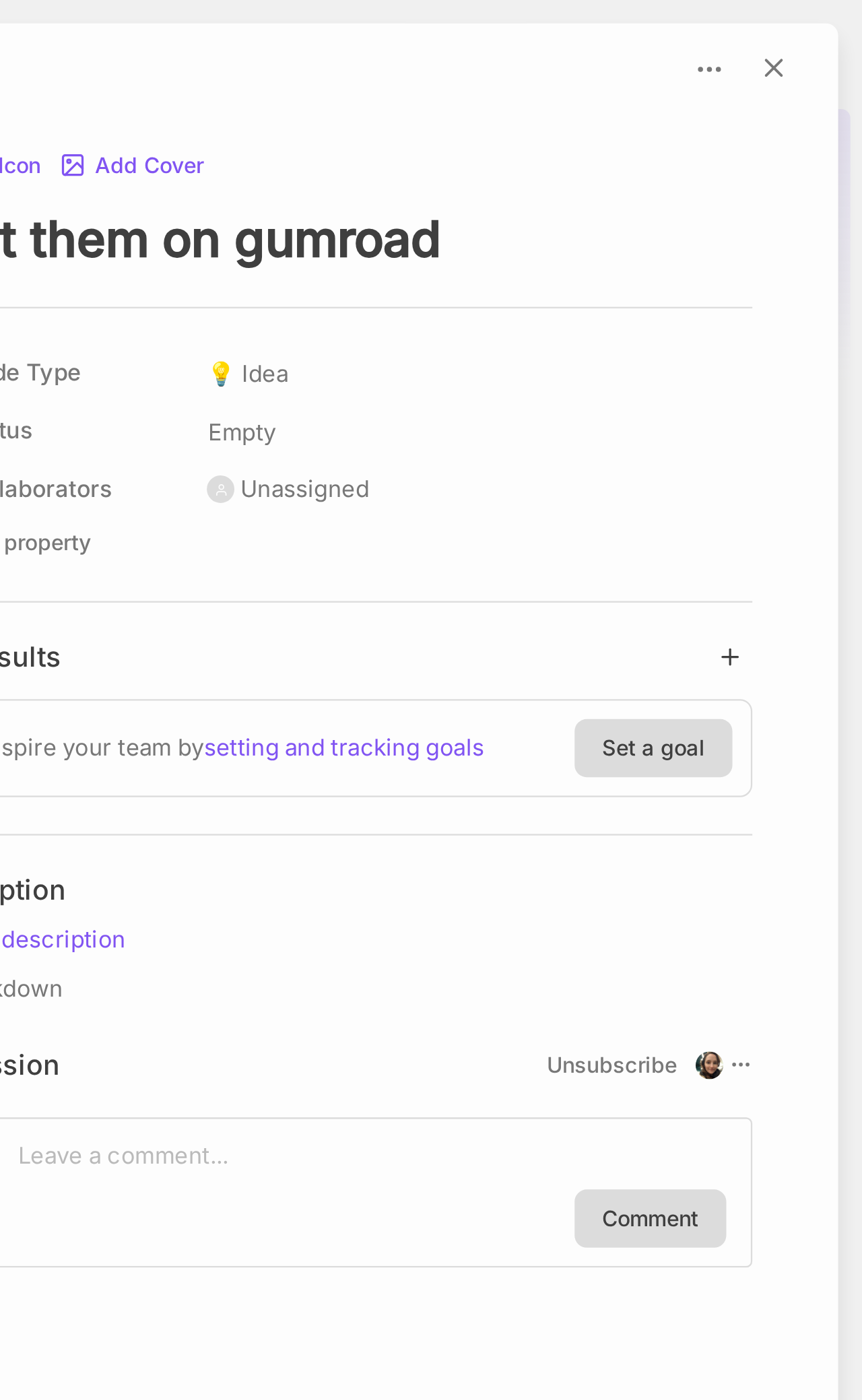
click at [252, 39] on button at bounding box center [823, 30] width 30 height 19
